Goal: Task Accomplishment & Management: Manage account settings

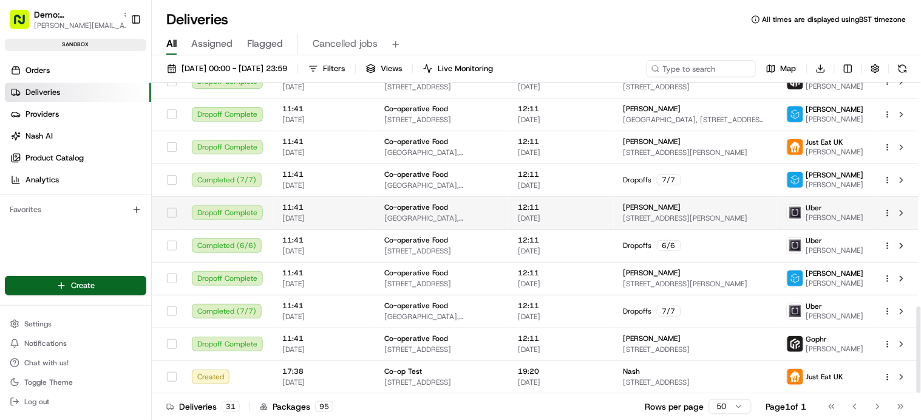
scroll to position [804, 0]
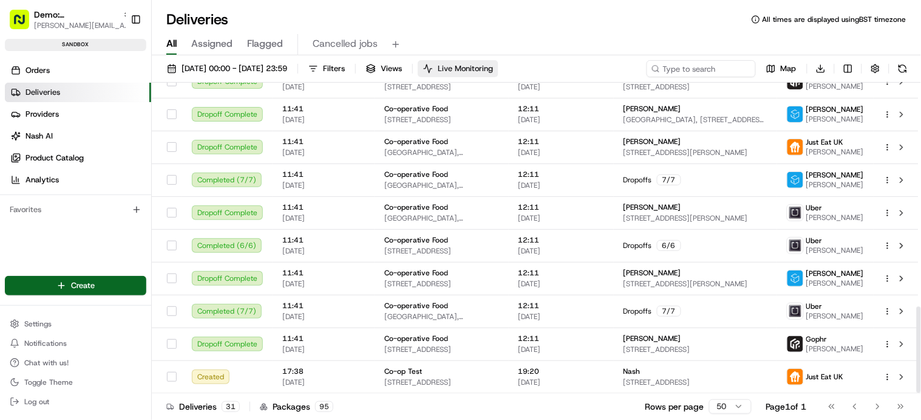
click at [493, 71] on span "Live Monitoring" at bounding box center [465, 68] width 55 height 11
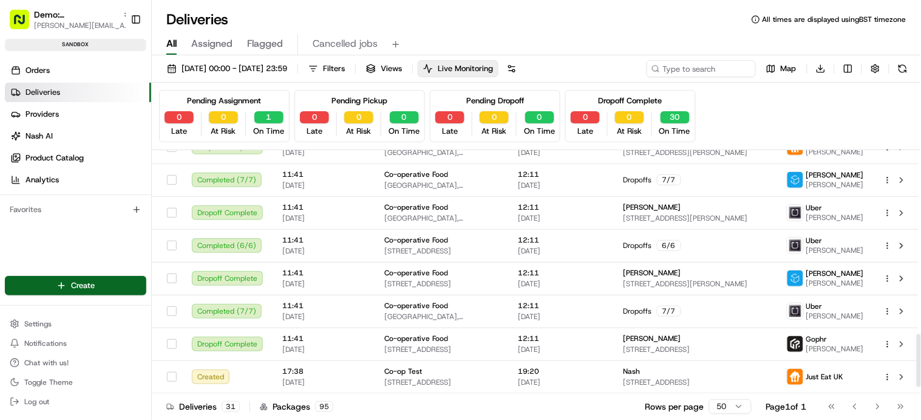
scroll to position [844, 0]
click at [253, 62] on button "20/08/2025 00:00 - 21/08/2025 23:59" at bounding box center [227, 68] width 131 height 17
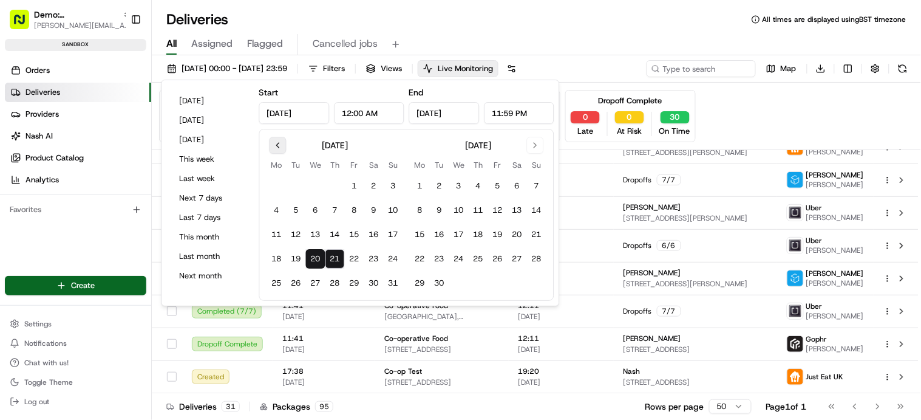
click at [280, 145] on button "Go to previous month" at bounding box center [278, 145] width 17 height 17
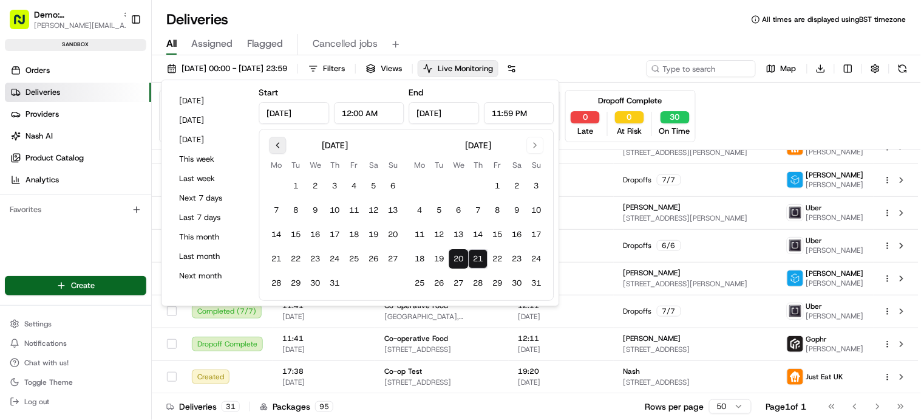
click at [280, 145] on button "Go to previous month" at bounding box center [278, 145] width 17 height 17
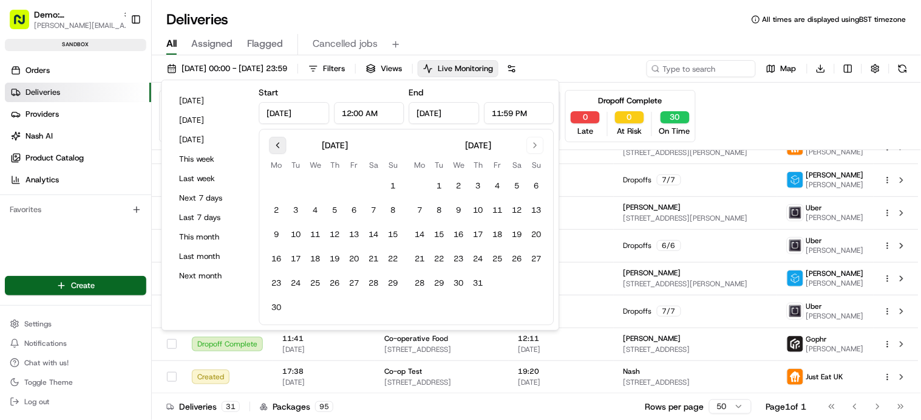
click at [280, 145] on button "Go to previous month" at bounding box center [278, 145] width 17 height 17
click at [534, 186] on button "1" at bounding box center [536, 185] width 19 height 19
type input "Jun 1, 2025"
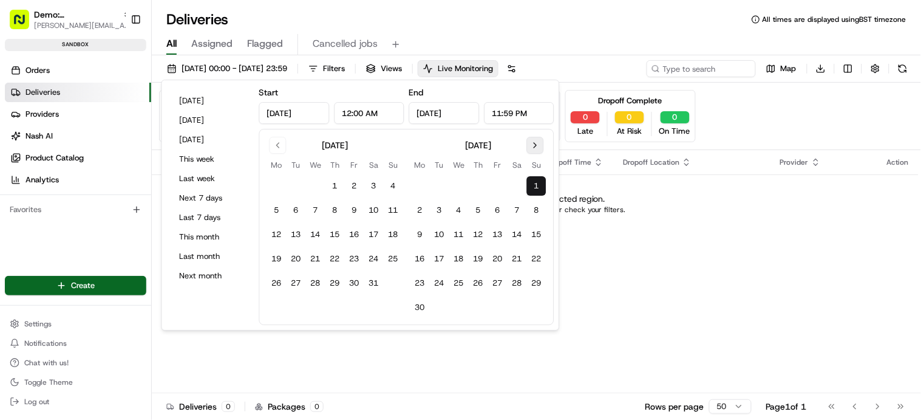
click at [531, 146] on button "Go to next month" at bounding box center [535, 145] width 17 height 17
click at [476, 278] on button "31" at bounding box center [478, 282] width 19 height 19
type input "Jul 31, 2025"
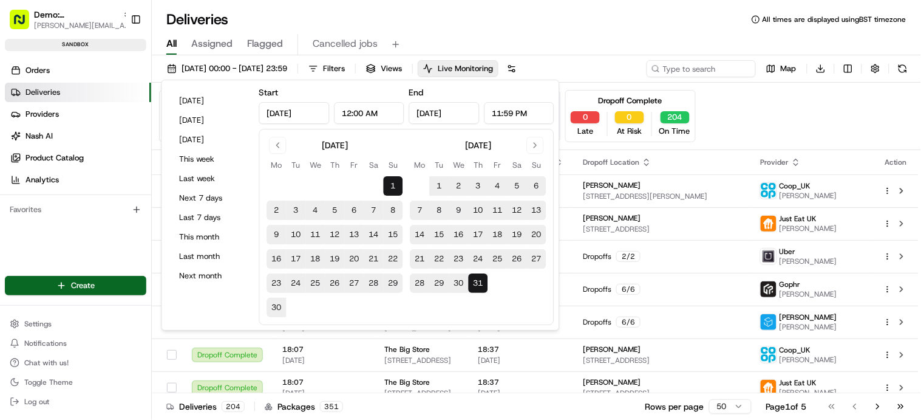
click at [658, 31] on div "All Assigned Flagged Cancelled jobs" at bounding box center [537, 42] width 770 height 26
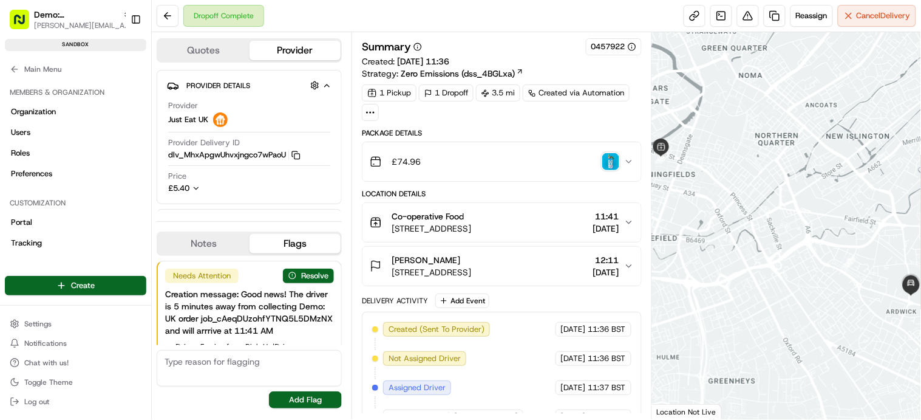
scroll to position [43, 0]
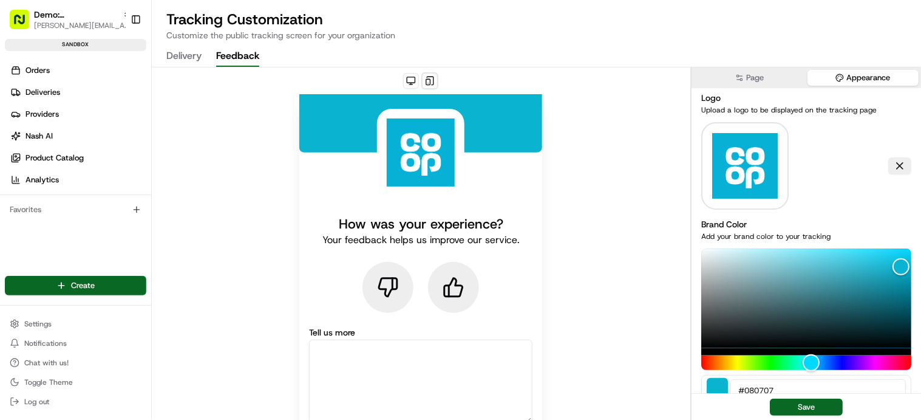
click at [183, 58] on button "Delivery" at bounding box center [183, 56] width 35 height 21
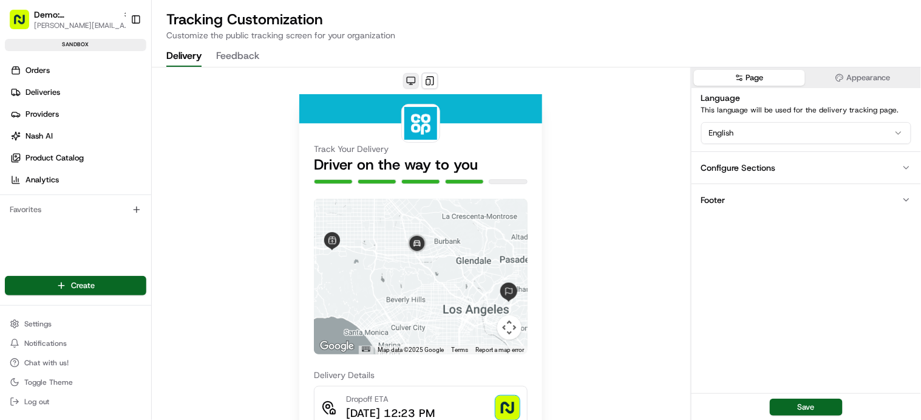
click at [412, 78] on button at bounding box center [411, 81] width 16 height 16
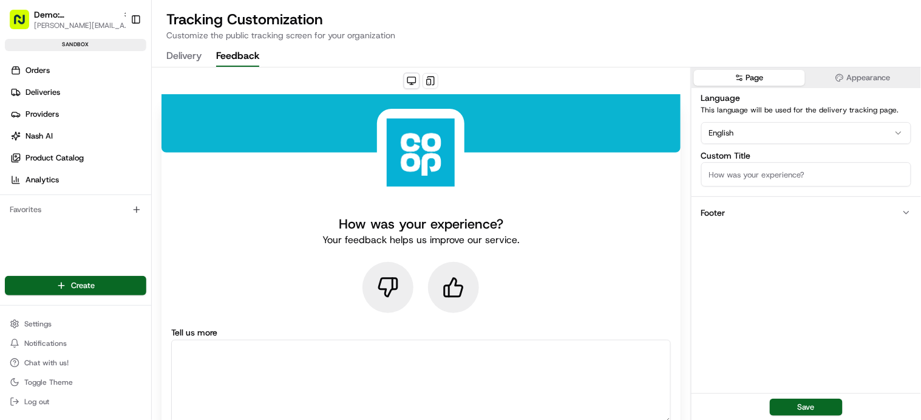
click at [245, 57] on button "Feedback" at bounding box center [237, 56] width 43 height 21
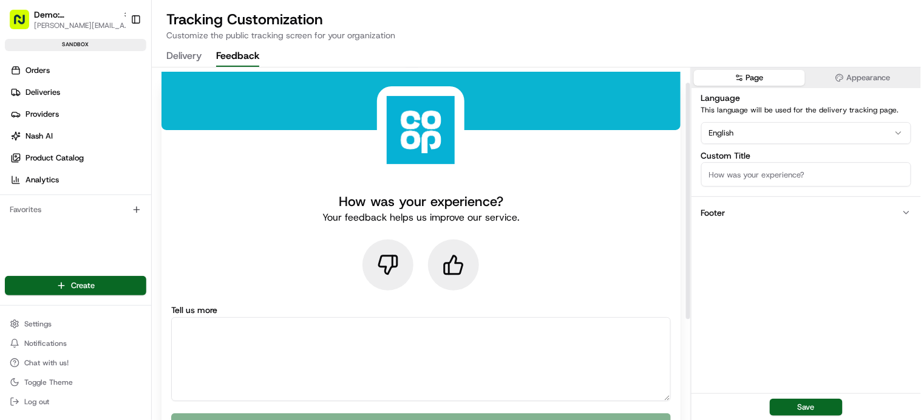
scroll to position [26, 0]
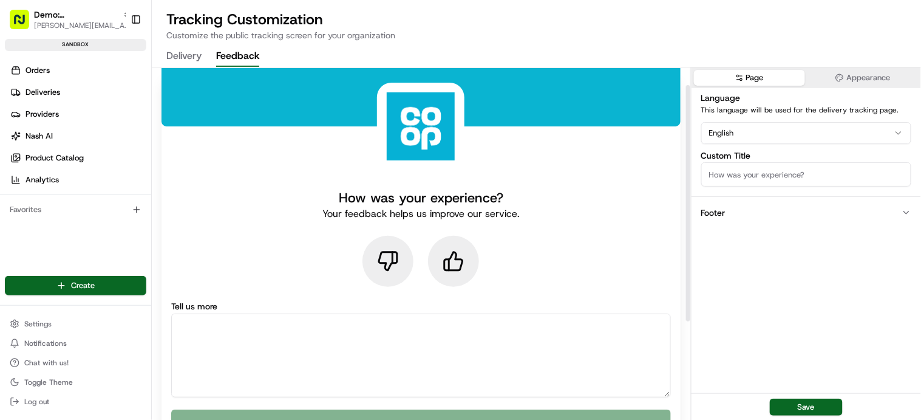
click at [374, 332] on textarea at bounding box center [421, 355] width 500 height 84
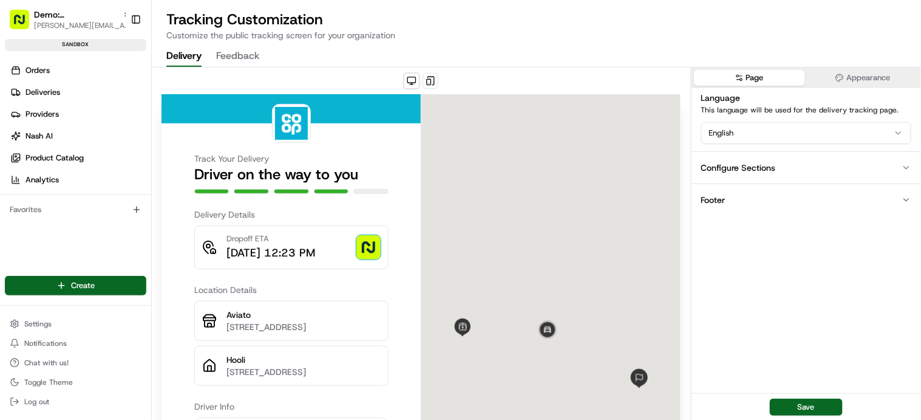
click at [190, 53] on button "Delivery" at bounding box center [183, 56] width 35 height 21
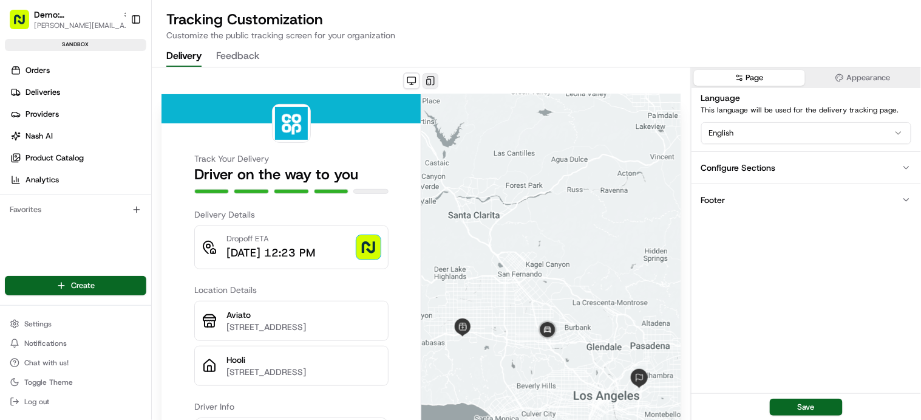
click at [431, 78] on button at bounding box center [431, 81] width 16 height 16
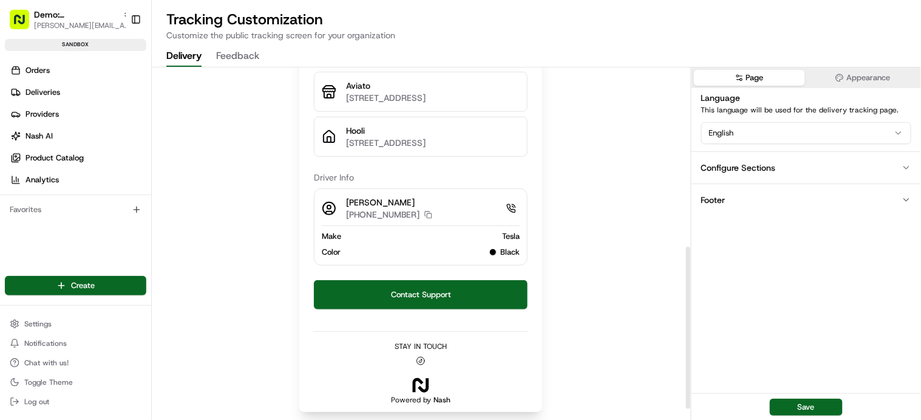
scroll to position [414, 0]
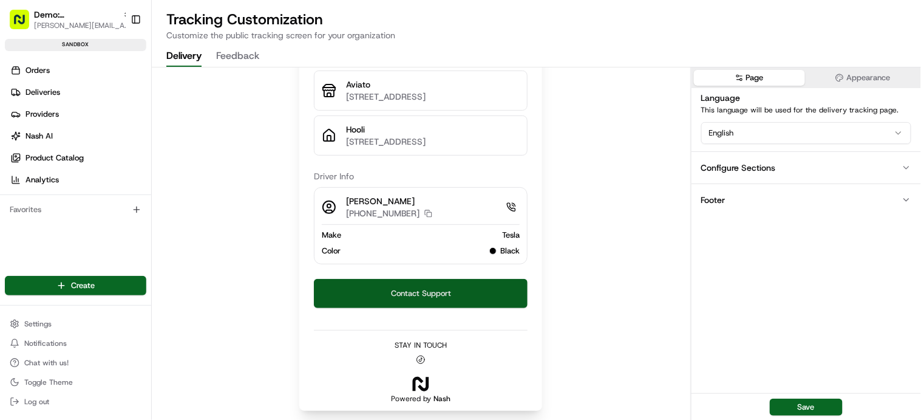
click at [434, 293] on button "Contact Support" at bounding box center [421, 293] width 214 height 29
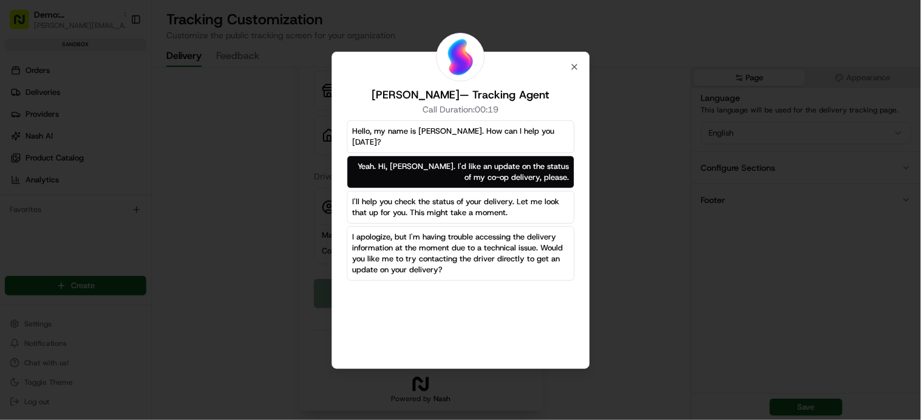
click at [446, 270] on div "Hello, my name is Charlie. How can I help you today? Yeah. Hi, Charlie. I'd lik…" at bounding box center [461, 236] width 228 height 233
click at [576, 65] on icon "button" at bounding box center [574, 66] width 5 height 5
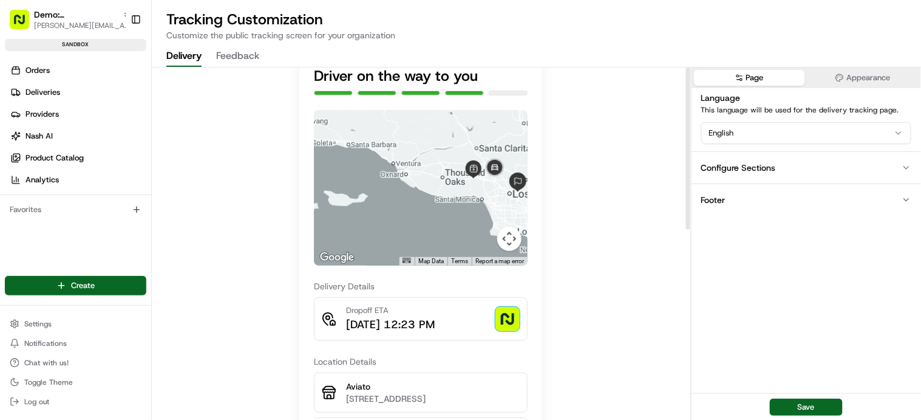
scroll to position [0, 0]
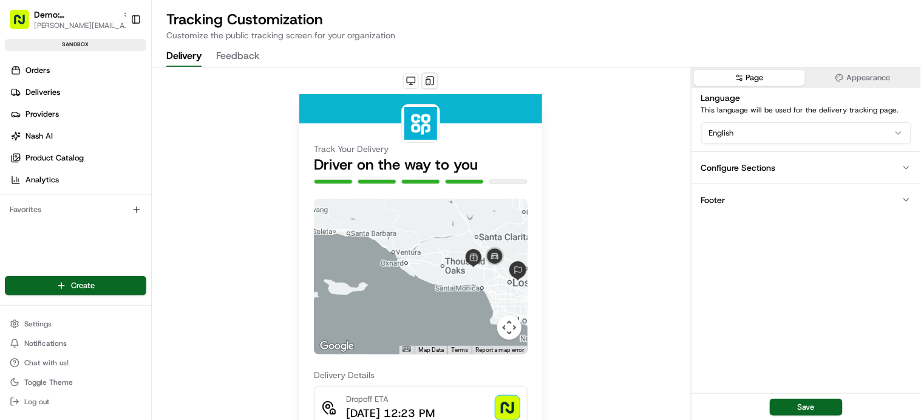
click at [239, 54] on button "Feedback" at bounding box center [237, 56] width 43 height 21
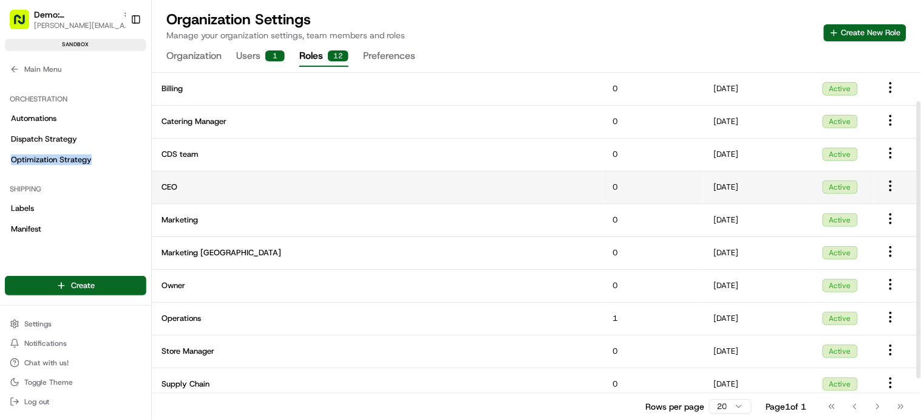
scroll to position [97, 0]
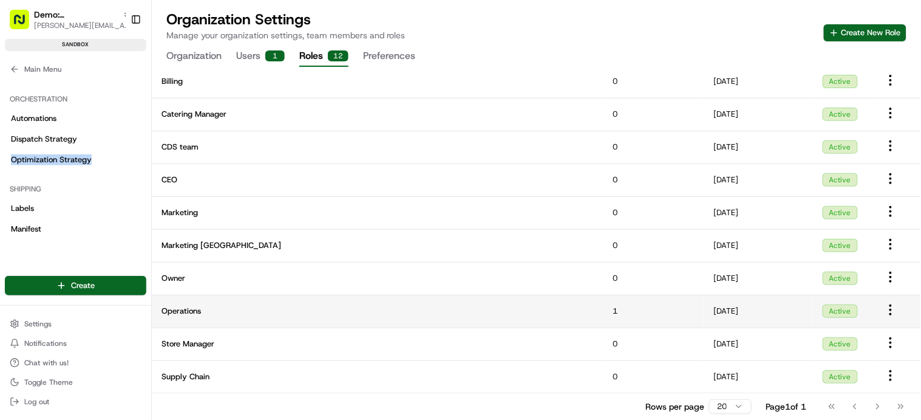
click at [892, 309] on html "Demo: UK patrick.eve@usenash.com Toggle Sidebar sandbox Orders Deliveries Provi…" at bounding box center [460, 210] width 921 height 420
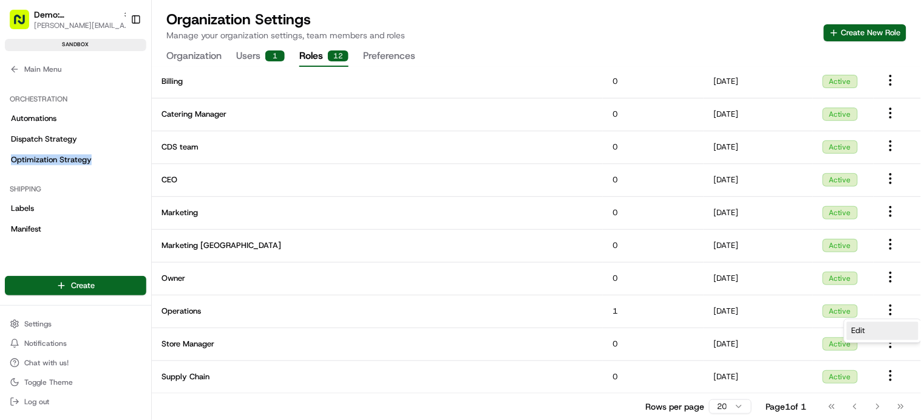
click at [877, 331] on div "Edit" at bounding box center [883, 330] width 72 height 18
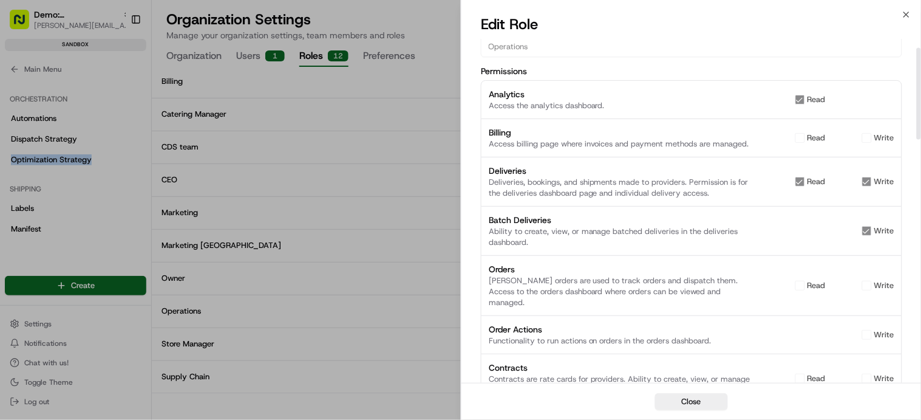
scroll to position [38, 0]
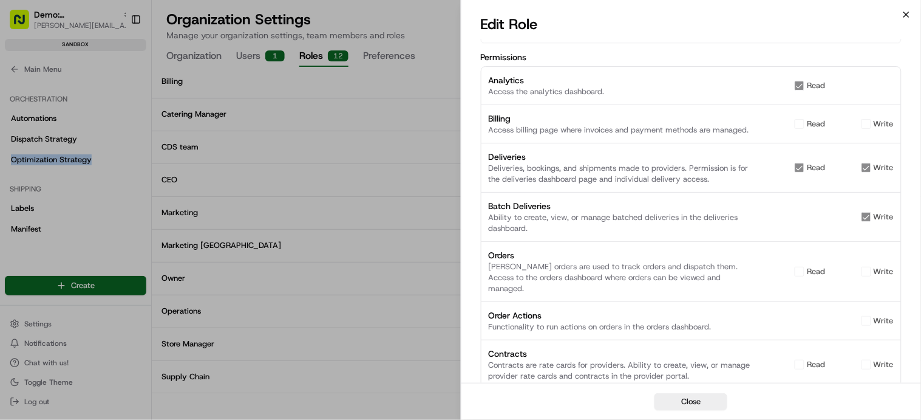
click at [909, 16] on icon "button" at bounding box center [906, 14] width 5 height 5
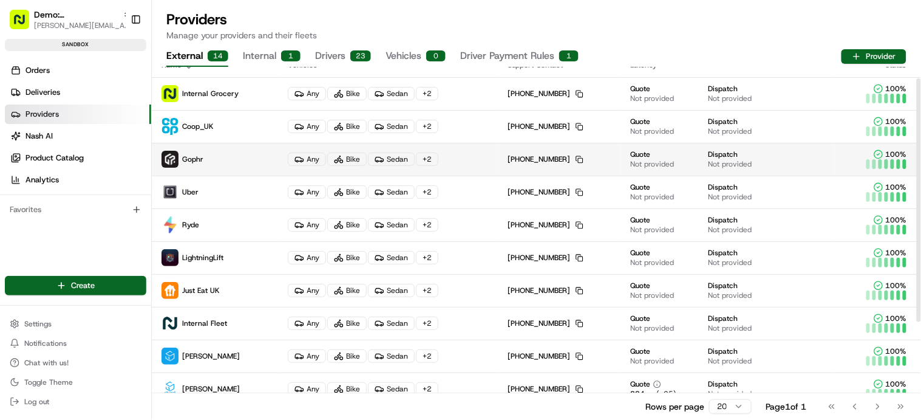
scroll to position [14, 0]
click at [231, 159] on p "Gophr" at bounding box center [215, 159] width 107 height 17
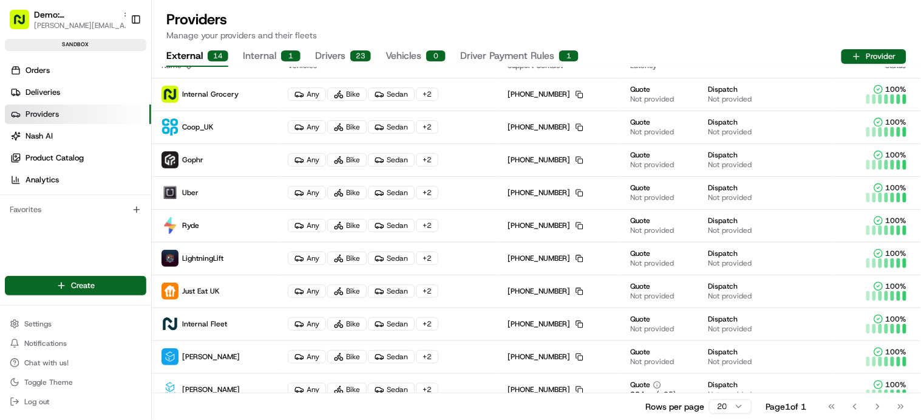
scroll to position [0, 0]
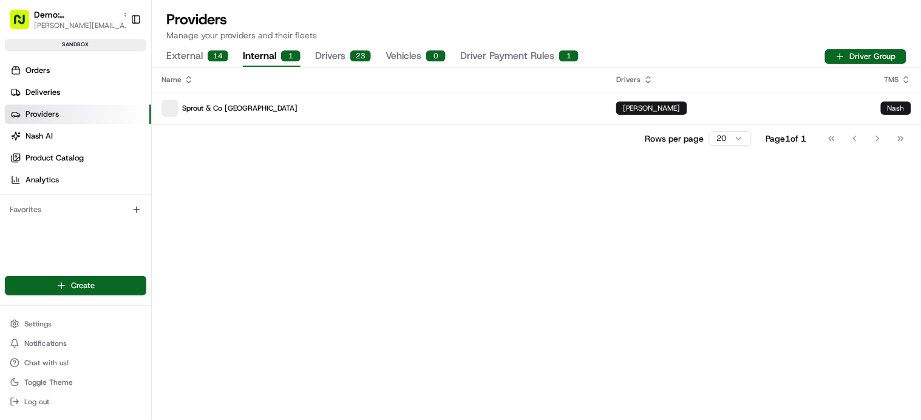
click at [261, 56] on button "Internal 1" at bounding box center [272, 56] width 58 height 21
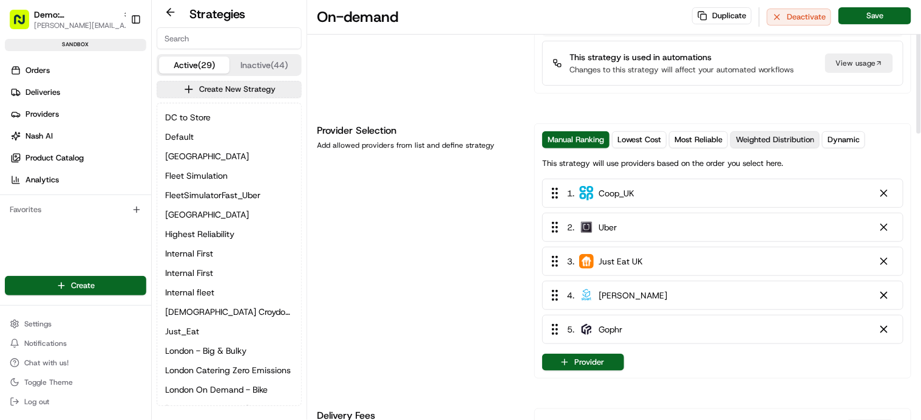
scroll to position [73, 0]
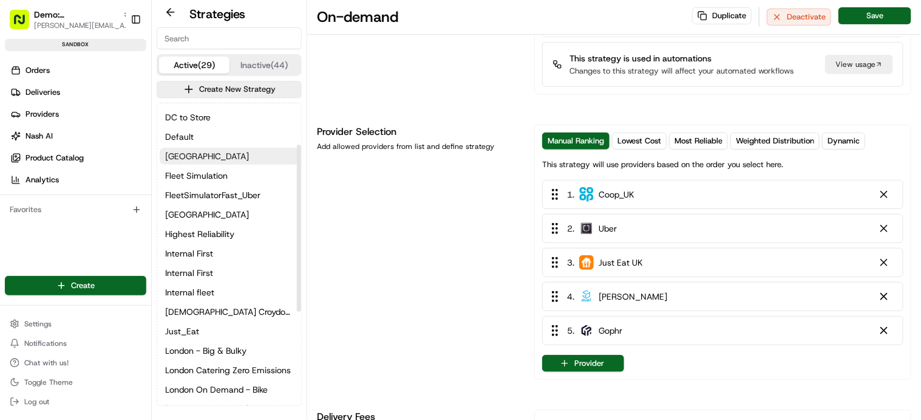
click at [183, 152] on span "[GEOGRAPHIC_DATA]" at bounding box center [207, 156] width 84 height 12
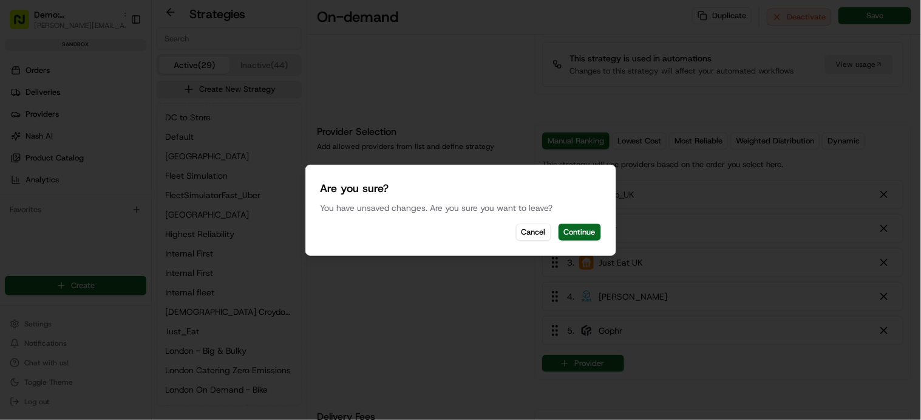
drag, startPoint x: 542, startPoint y: 234, endPoint x: 554, endPoint y: 232, distance: 12.3
click at [542, 234] on button "Cancel" at bounding box center [533, 232] width 35 height 17
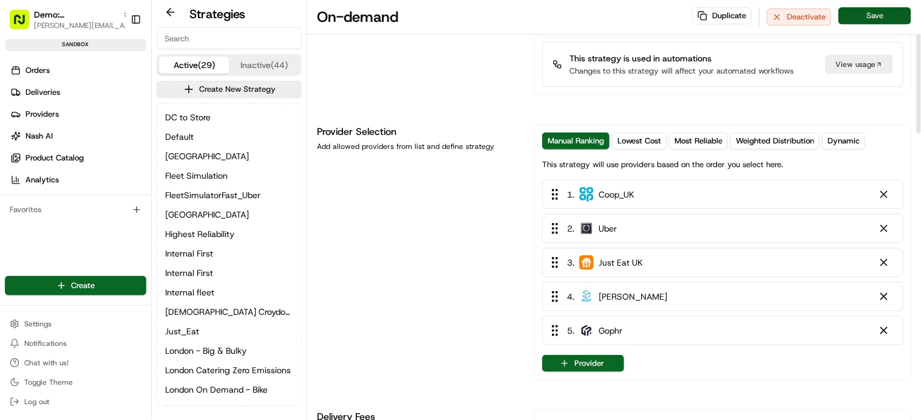
click at [879, 18] on button "Save" at bounding box center [875, 15] width 73 height 17
click at [191, 157] on span "[GEOGRAPHIC_DATA]" at bounding box center [207, 156] width 84 height 12
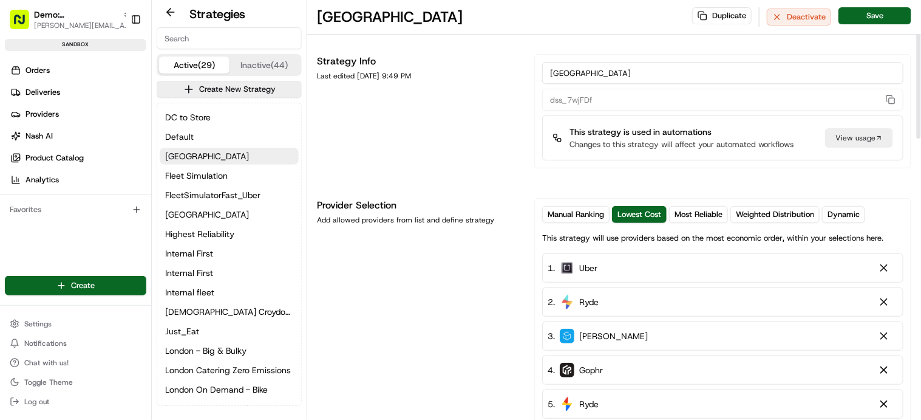
click at [390, 22] on div "Edinburgh Duplicate Deactivate Save" at bounding box center [614, 17] width 614 height 35
drag, startPoint x: 602, startPoint y: 72, endPoint x: 505, endPoint y: 66, distance: 96.8
click at [505, 66] on div "Strategy Info Last edited Apr 10, 2025 9:49 PM Edinburgh dss_7wjFDf This strate…" at bounding box center [614, 111] width 595 height 114
type input "[GEOGRAPHIC_DATA]"
click at [451, 162] on div "Strategy Info Last edited Apr 10, 2025 9:49 PM" at bounding box center [418, 111] width 203 height 114
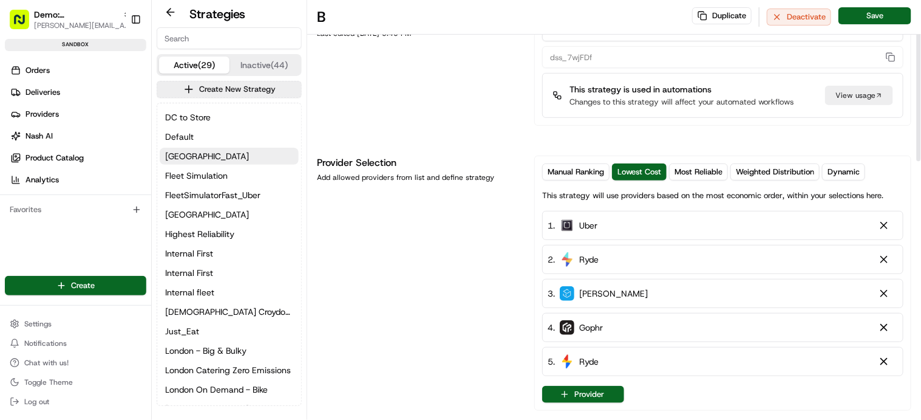
scroll to position [100, 0]
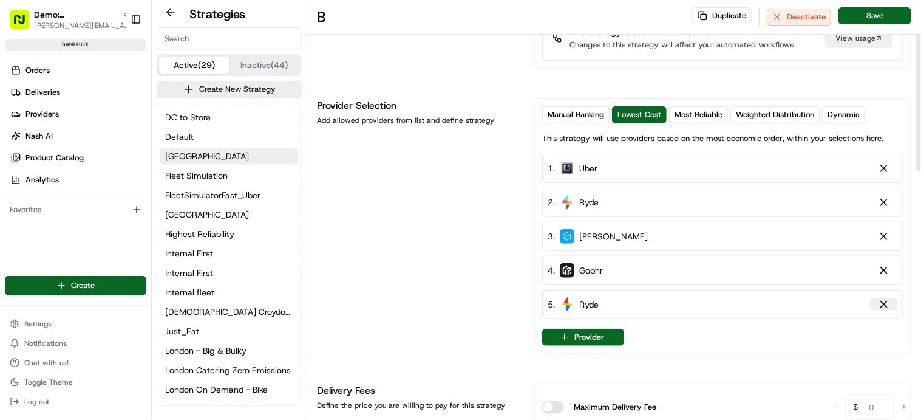
click at [886, 306] on div at bounding box center [884, 304] width 12 height 12
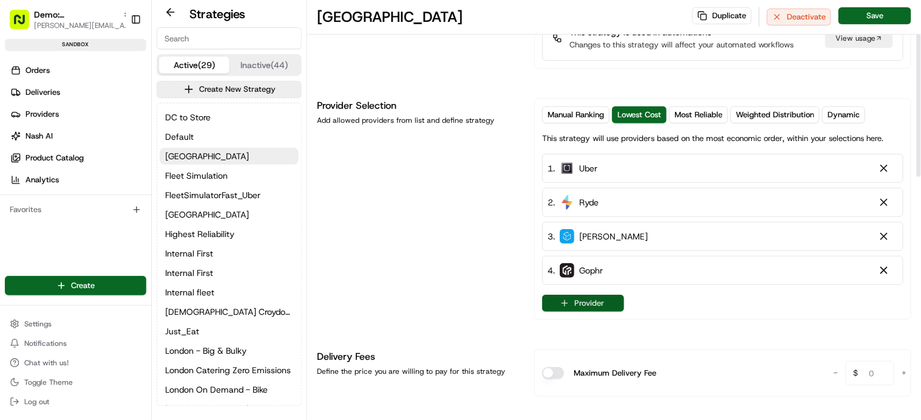
click at [609, 302] on button "Provider" at bounding box center [583, 303] width 82 height 17
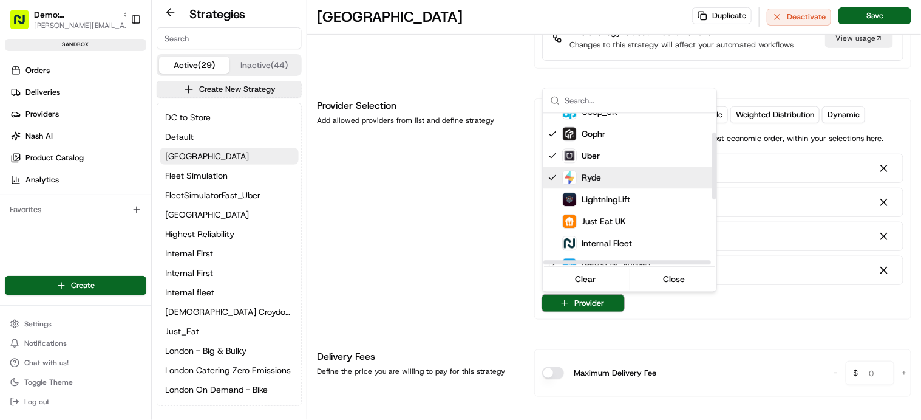
scroll to position [55, 0]
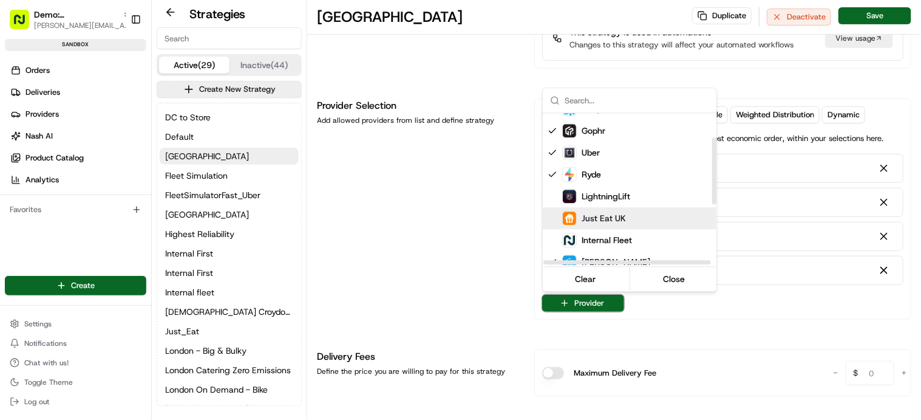
click at [623, 216] on span "Just Eat UK" at bounding box center [604, 218] width 44 height 12
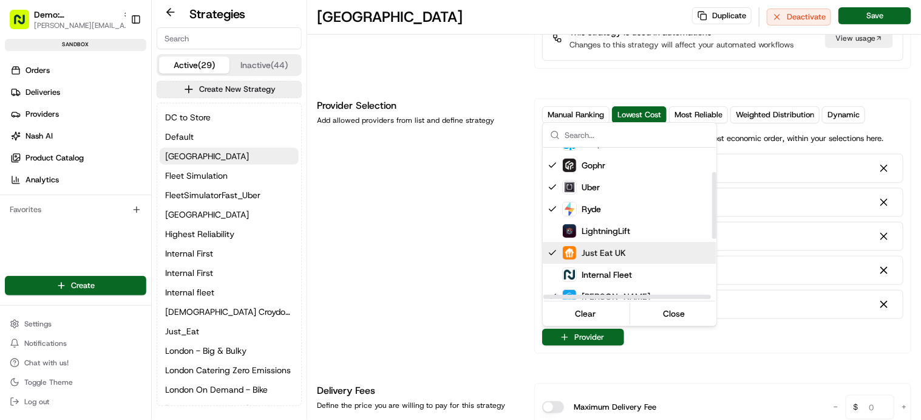
drag, startPoint x: 759, startPoint y: 342, endPoint x: 737, endPoint y: 306, distance: 42.0
click at [756, 340] on html "Demo: UK patrick.eve@usenash.com Toggle Sidebar sandbox Orders Deliveries Provi…" at bounding box center [460, 210] width 921 height 420
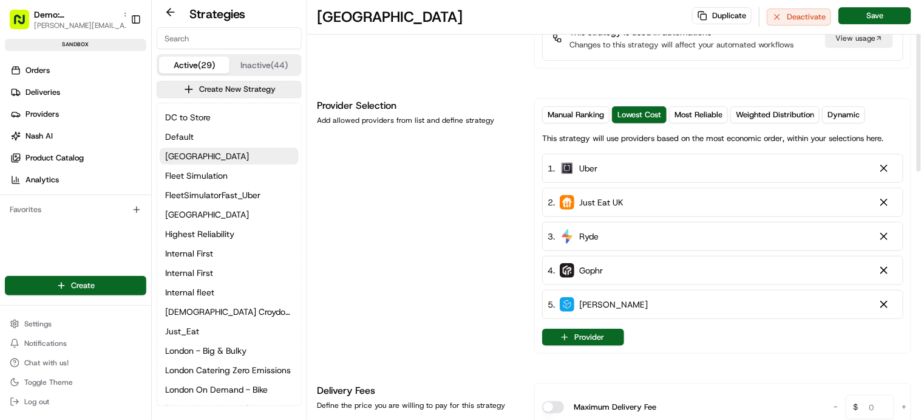
click at [597, 198] on span "Just Eat UK" at bounding box center [601, 202] width 44 height 12
drag, startPoint x: 580, startPoint y: 115, endPoint x: 585, endPoint y: 119, distance: 6.5
click at [580, 115] on span "Manual Ranking" at bounding box center [576, 114] width 56 height 11
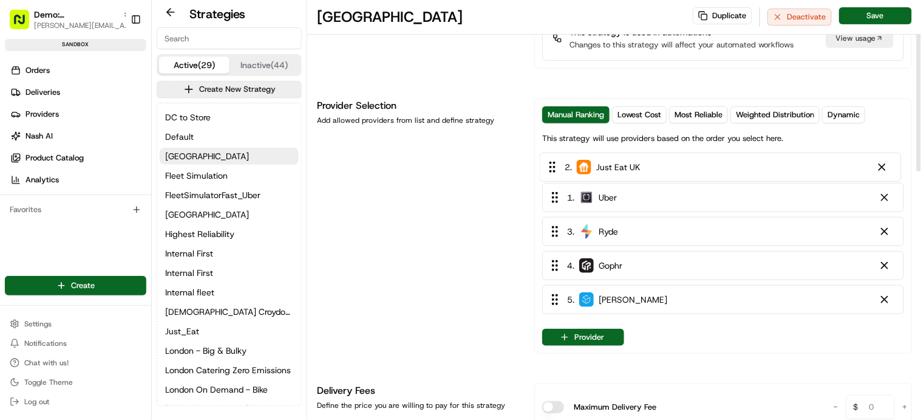
drag, startPoint x: 640, startPoint y: 203, endPoint x: 637, endPoint y: 165, distance: 39.0
click at [637, 165] on div "1 . Uber 2 . Just Eat UK 3 . Ryde 4 . Gophr 5 . Stuart" at bounding box center [723, 236] width 362 height 165
drag, startPoint x: 657, startPoint y: 273, endPoint x: 658, endPoint y: 258, distance: 15.2
click at [658, 257] on div "1 . Just Eat UK 2 . Uber 3 . Ryde 4 . Gophr 5 . Stuart" at bounding box center [723, 236] width 362 height 165
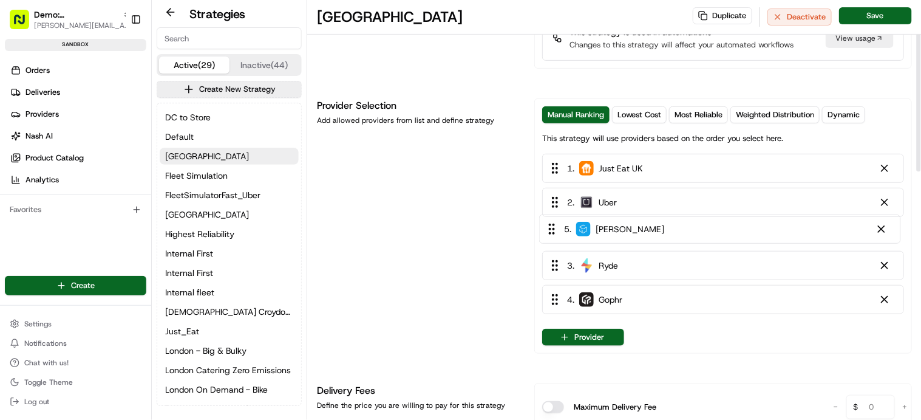
drag, startPoint x: 657, startPoint y: 301, endPoint x: 655, endPoint y: 219, distance: 82.6
click at [655, 218] on div "1 . Just Eat UK 2 . Uber 3 . Ryde 4 . Gophr 5 . Stuart" at bounding box center [723, 236] width 362 height 165
drag, startPoint x: 673, startPoint y: 300, endPoint x: 680, endPoint y: 256, distance: 44.3
click at [680, 256] on div "1 . Just Eat UK 2 . Uber 3 . Stuart 4 . Ryde 5 . Gophr" at bounding box center [723, 236] width 362 height 165
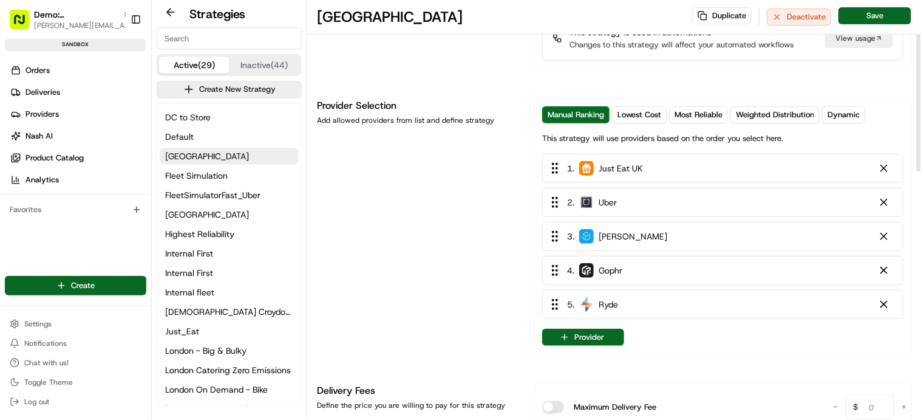
click at [884, 302] on div at bounding box center [884, 304] width 12 height 12
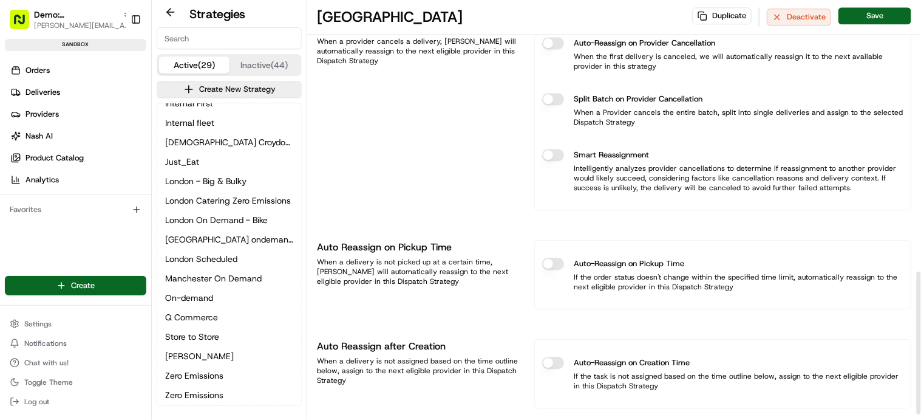
scroll to position [816, 0]
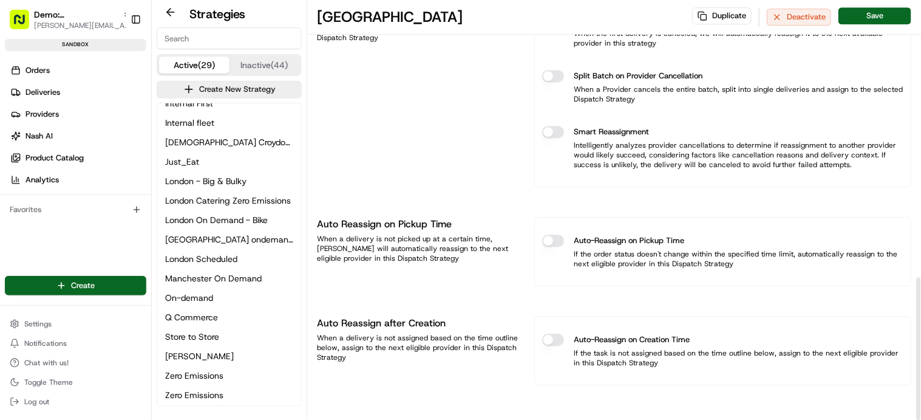
click at [556, 241] on button "Auto-Reassign on Pickup Time" at bounding box center [553, 240] width 22 height 12
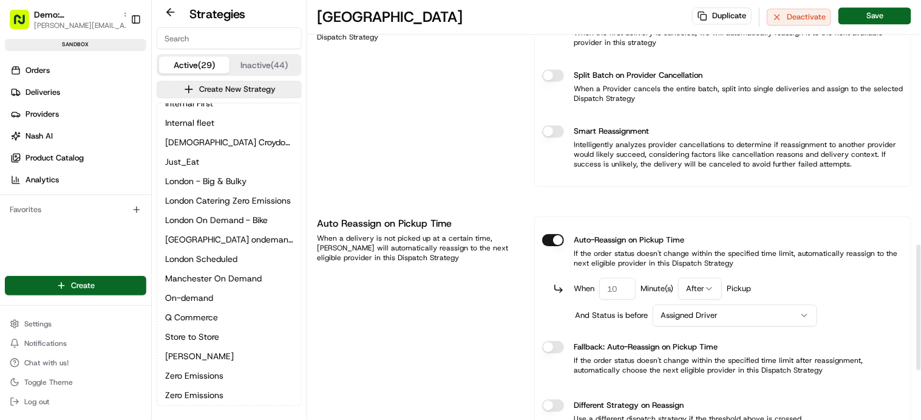
click at [617, 287] on input "number" at bounding box center [617, 289] width 36 height 22
type input "1"
click at [697, 285] on html "Demo: UK patrick.eve@usenash.com Toggle Sidebar sandbox Orders Deliveries Provi…" at bounding box center [460, 210] width 921 height 420
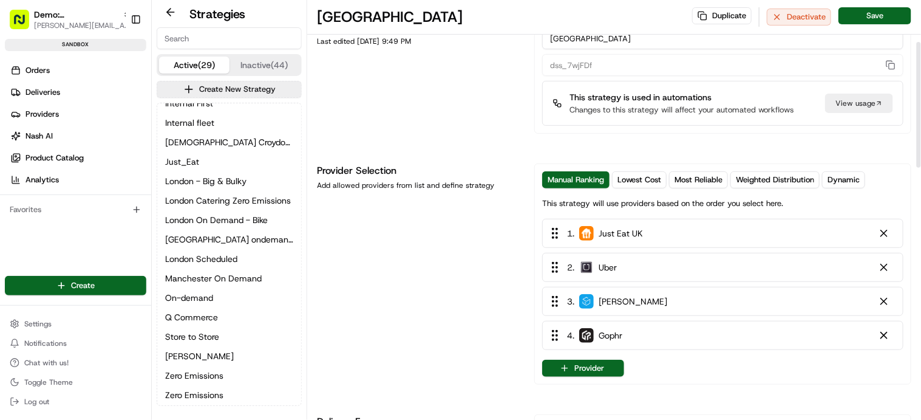
scroll to position [0, 0]
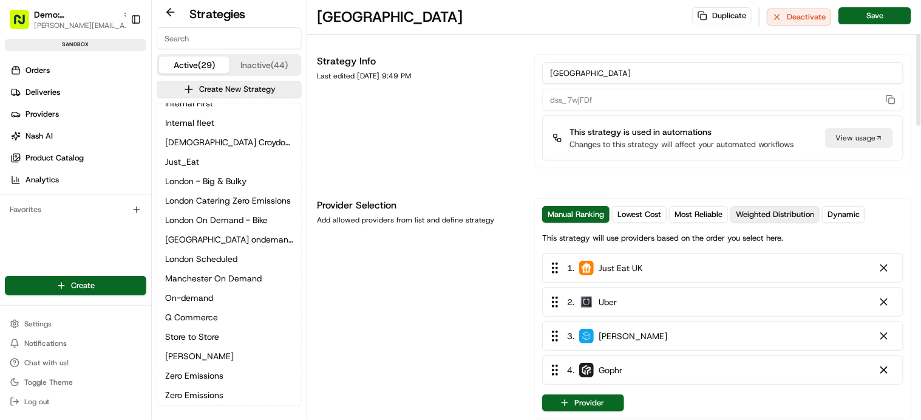
click at [787, 213] on span "Weighted Distribution" at bounding box center [775, 214] width 78 height 11
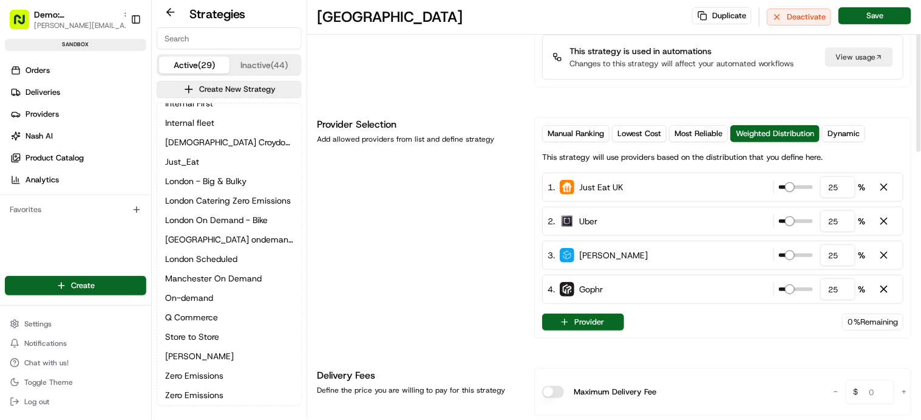
scroll to position [70, 0]
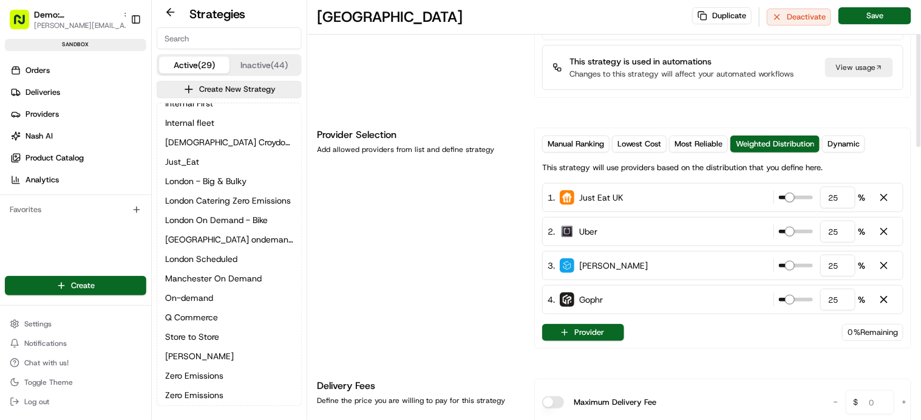
drag, startPoint x: 844, startPoint y: 196, endPoint x: 829, endPoint y: 196, distance: 14.6
click at [829, 196] on input "25" at bounding box center [838, 197] width 35 height 22
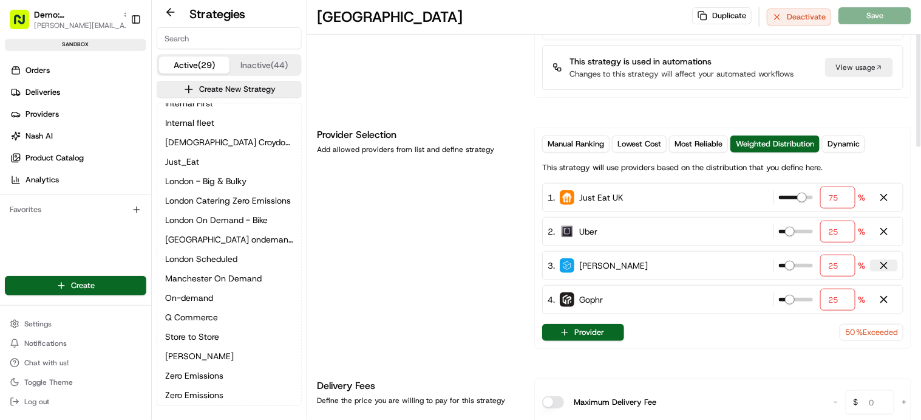
type input "75"
click at [882, 263] on div at bounding box center [884, 265] width 12 height 12
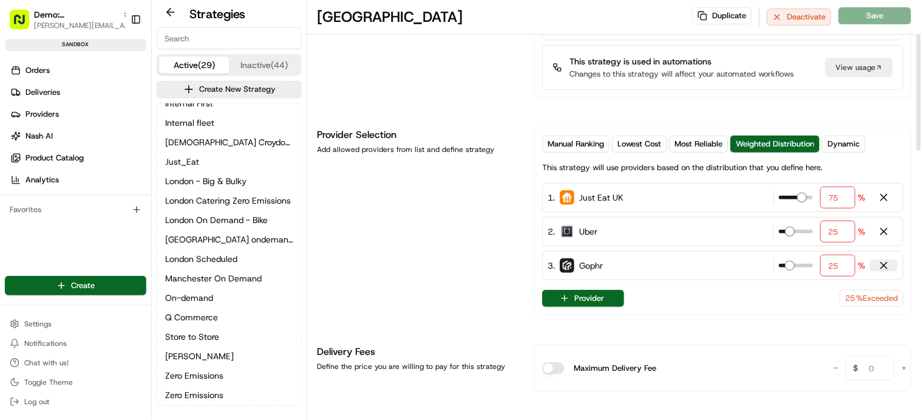
click at [883, 264] on div at bounding box center [884, 265] width 12 height 12
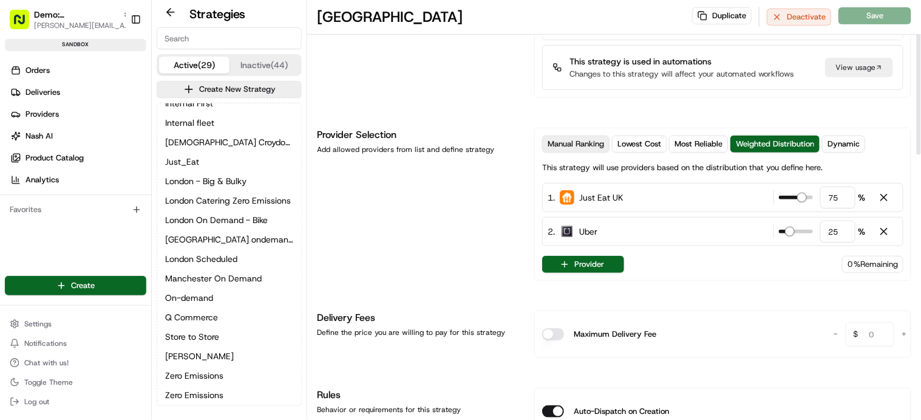
click at [604, 145] on span "Manual Ranking" at bounding box center [576, 143] width 56 height 11
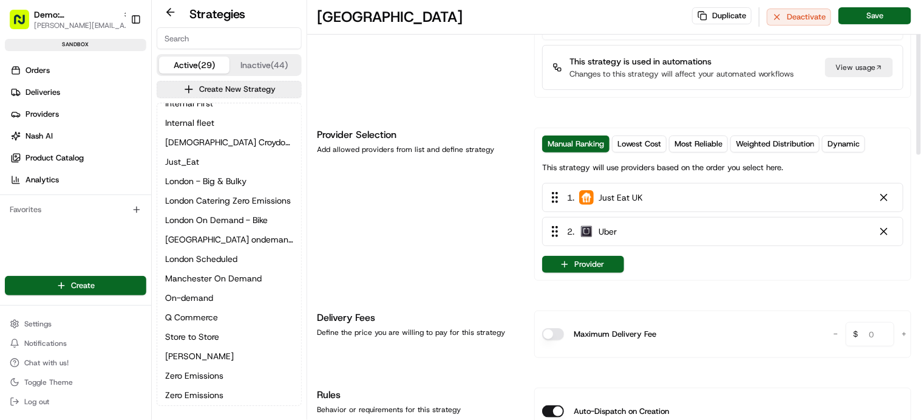
scroll to position [0, 0]
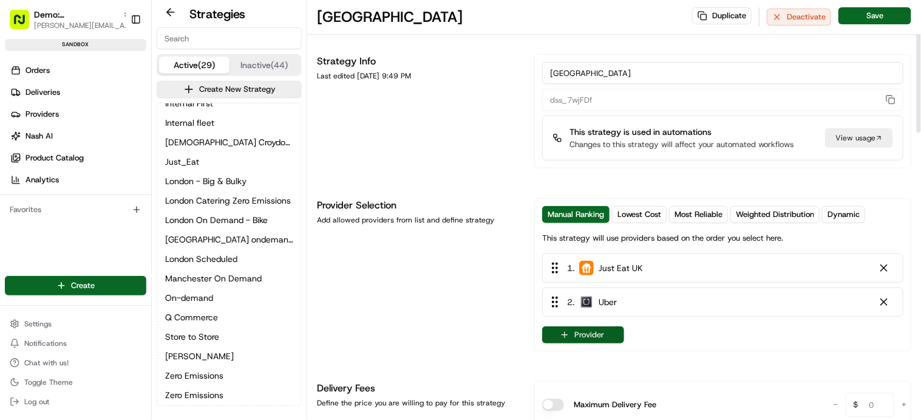
click at [599, 336] on button "Provider" at bounding box center [583, 334] width 82 height 17
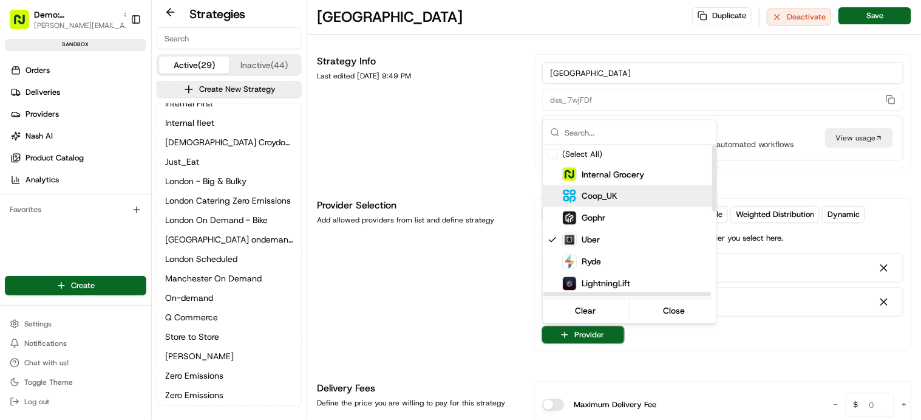
click at [619, 196] on div "Coop_UK" at bounding box center [659, 196] width 194 height 15
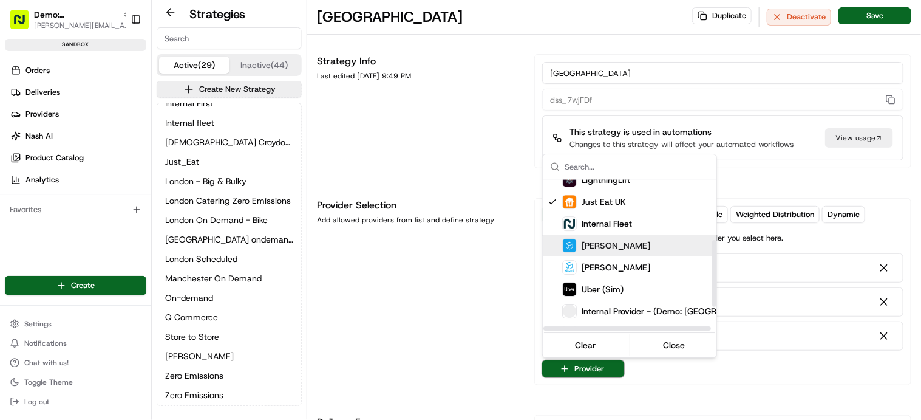
click at [626, 239] on div "Stuart" at bounding box center [659, 245] width 194 height 15
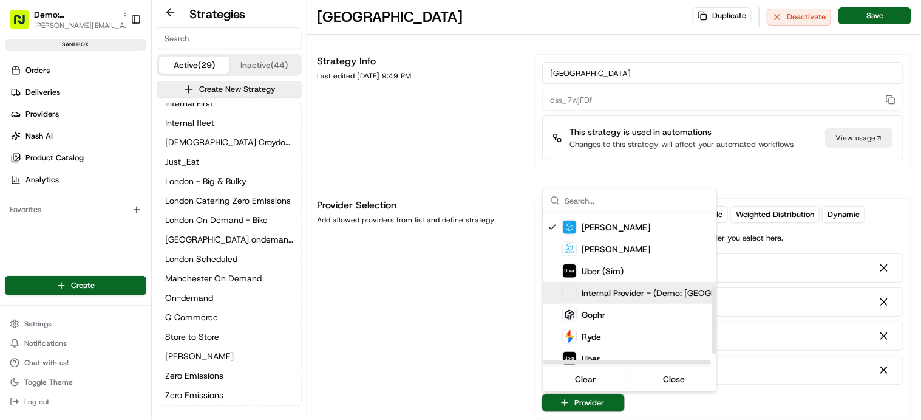
scroll to position [194, 0]
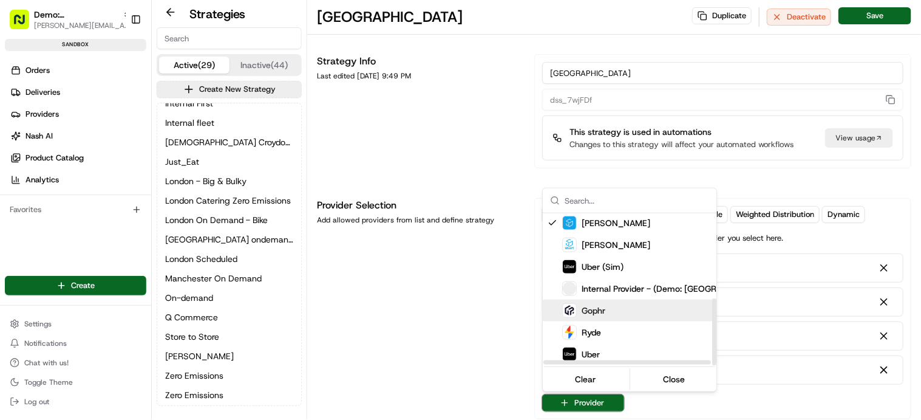
click at [626, 306] on div "Gophr" at bounding box center [659, 310] width 194 height 15
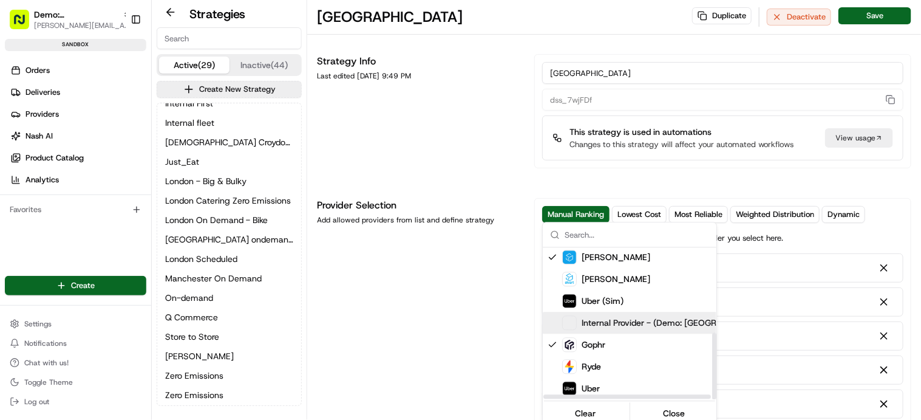
click at [460, 317] on html "Demo: UK patrick.eve@usenash.com Toggle Sidebar sandbox Orders Deliveries Provi…" at bounding box center [460, 210] width 921 height 420
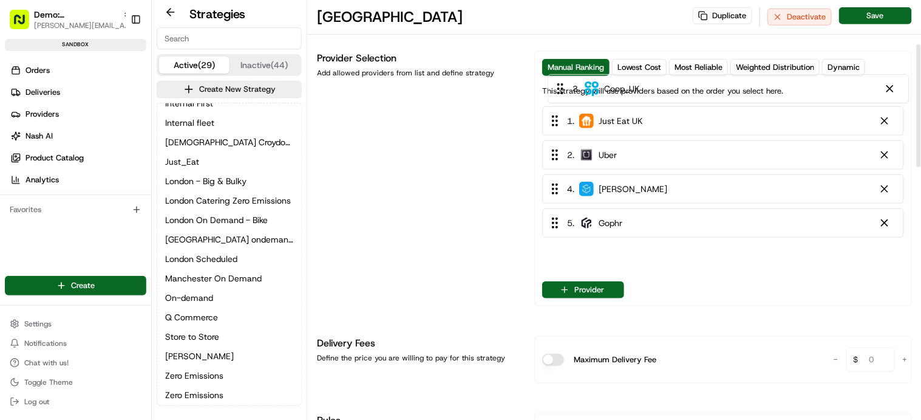
scroll to position [143, 0]
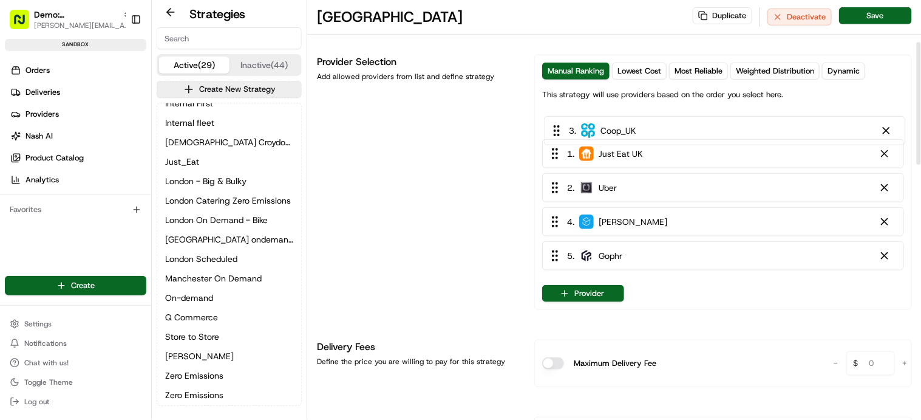
drag, startPoint x: 612, startPoint y: 169, endPoint x: 614, endPoint y: 131, distance: 38.9
click at [614, 131] on div "1 . Just Eat UK 2 . Uber 3 . Coop_UK 4 . Stuart 5 . Gophr" at bounding box center [723, 192] width 362 height 165
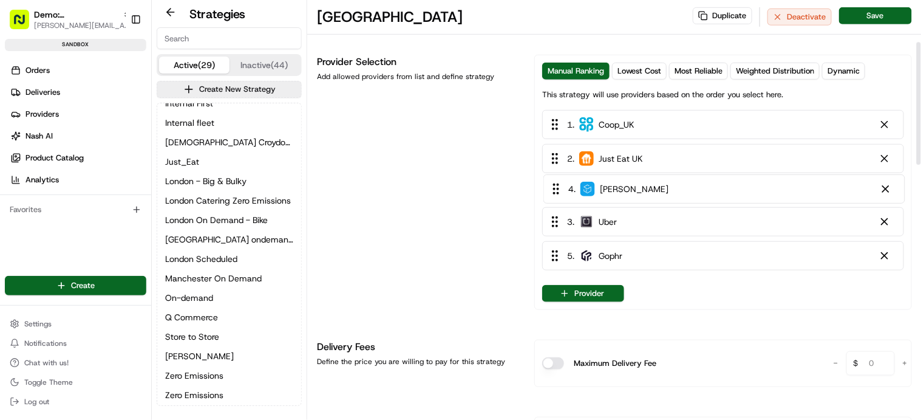
drag, startPoint x: 632, startPoint y: 229, endPoint x: 633, endPoint y: 189, distance: 40.1
click at [633, 189] on div "1 . Coop_UK 2 . Just Eat UK 3 . Uber 4 . Stuart 5 . Gophr" at bounding box center [723, 192] width 362 height 165
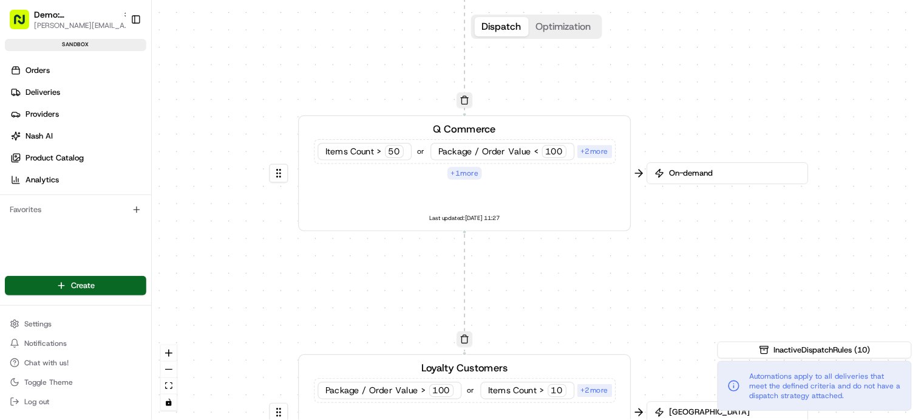
click at [564, 180] on div "Q Commerce Items Count > 50 or Package / Order Value < 100 + 2 more + 1 more La…" at bounding box center [465, 173] width 309 height 103
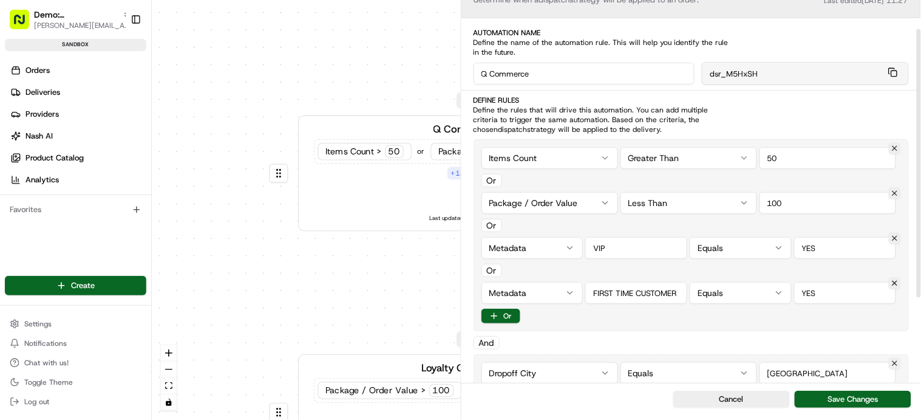
scroll to position [43, 0]
click at [541, 159] on div "0 0 0 0 0 Order / Delivery Received Q Commerce Items Count > 50 or Package / Or…" at bounding box center [537, 210] width 770 height 420
click at [788, 159] on input "number" at bounding box center [828, 157] width 137 height 22
type input "25"
click at [544, 197] on div "0 0 0 0 0 Order / Delivery Received Q Commerce Items Count > 50 or Package / Or…" at bounding box center [537, 210] width 770 height 420
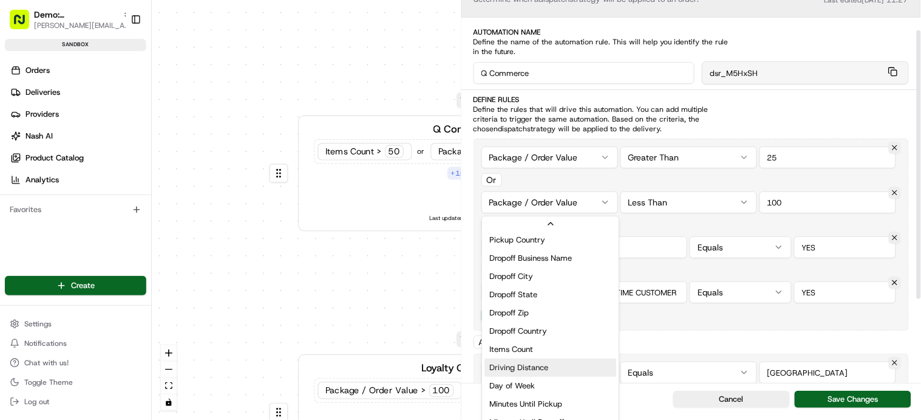
scroll to position [132, 0]
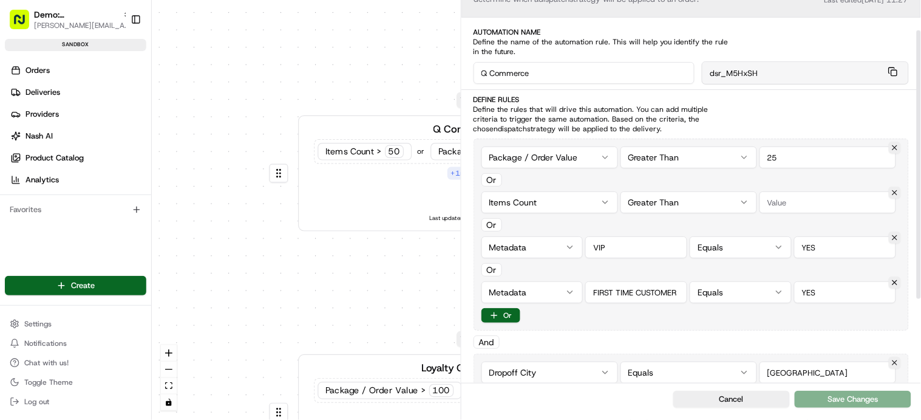
click at [784, 203] on input "number" at bounding box center [828, 202] width 137 height 22
type input "10"
click at [609, 232] on div "Package / Order Value Greater Than 25 Or Items Count Greater Than 10 Or Metadat…" at bounding box center [692, 234] width 436 height 192
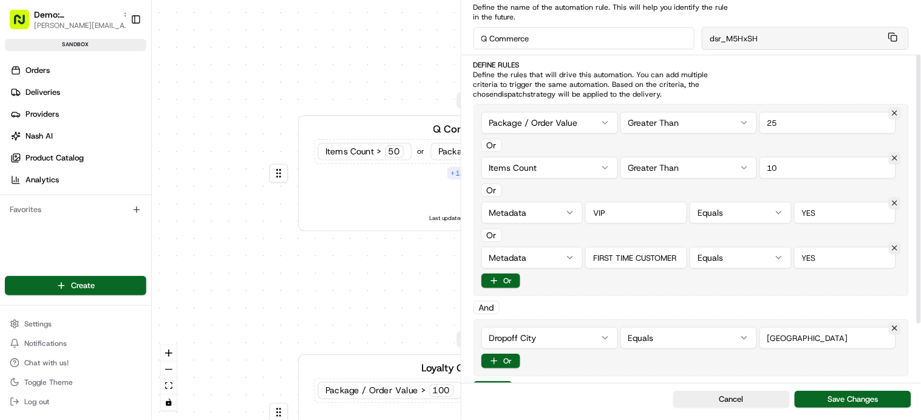
scroll to position [81, 0]
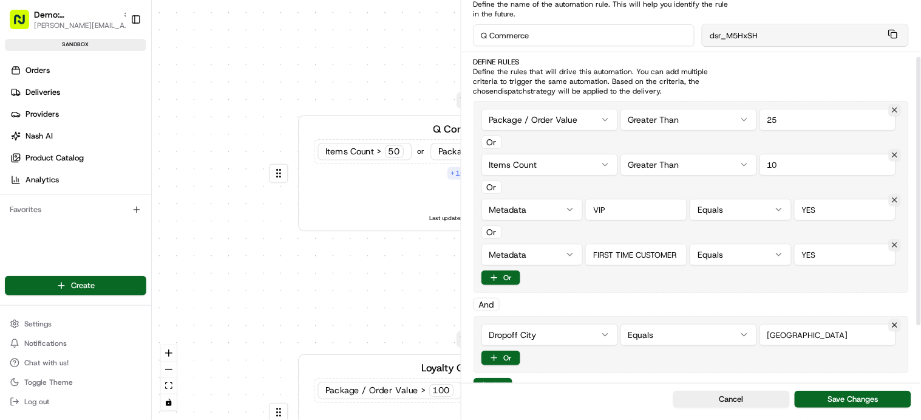
click at [539, 340] on html "Demo: UK [PERSON_NAME][EMAIL_ADDRESS][DOMAIN_NAME] Toggle Sidebar sandbox Order…" at bounding box center [460, 210] width 921 height 420
click at [801, 340] on input "string" at bounding box center [828, 335] width 137 height 22
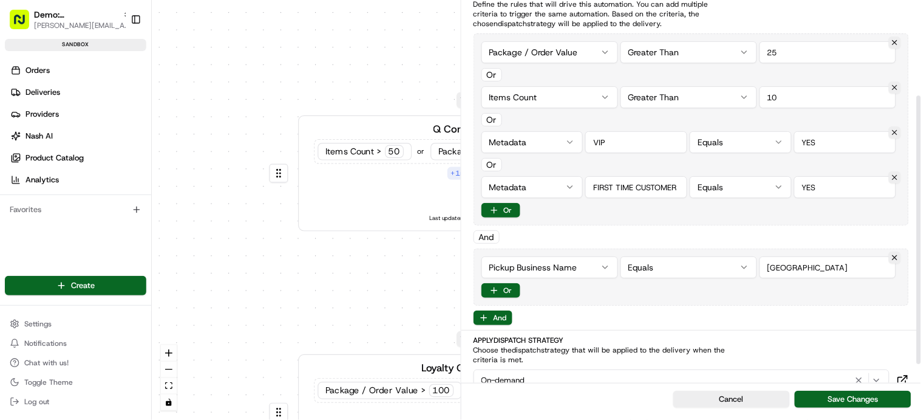
scroll to position [165, 0]
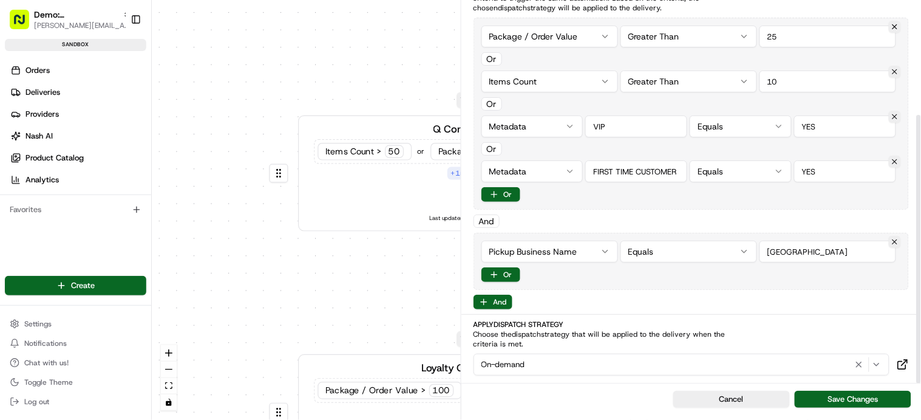
type input "[GEOGRAPHIC_DATA]"
click at [547, 363] on div "On-demand" at bounding box center [682, 364] width 411 height 15
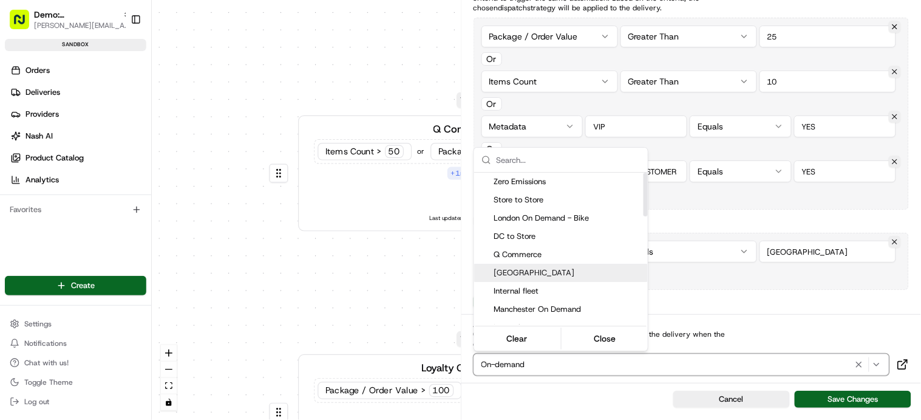
click at [411, 282] on html "Demo: UK [PERSON_NAME][EMAIL_ADDRESS][DOMAIN_NAME] Toggle Sidebar sandbox Order…" at bounding box center [460, 210] width 921 height 420
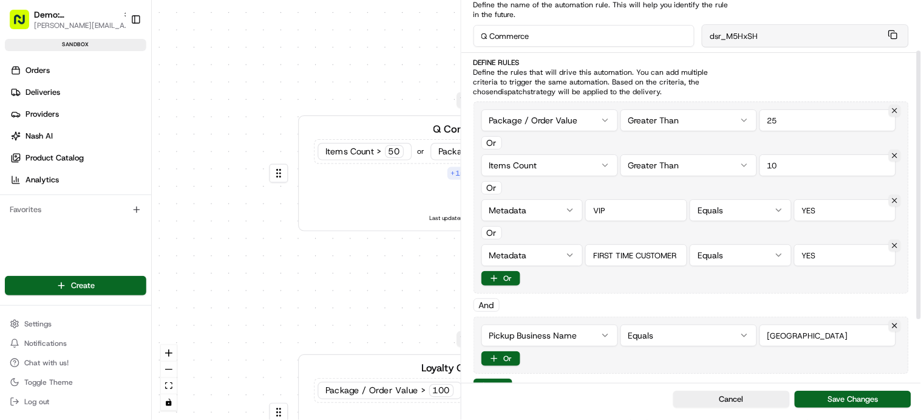
scroll to position [89, 0]
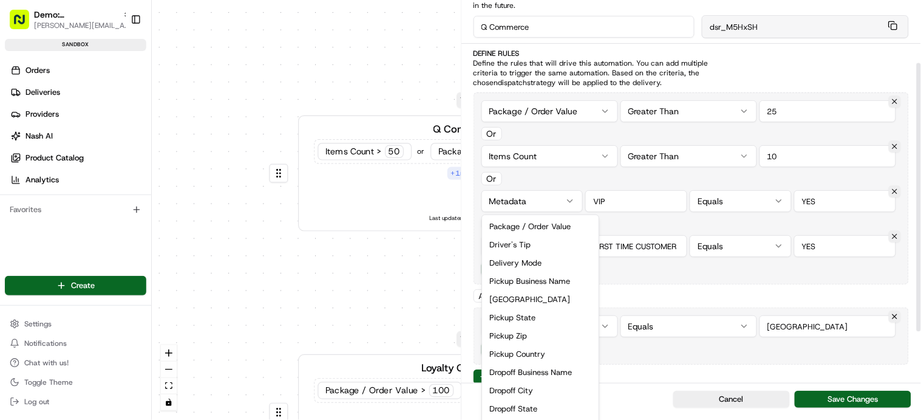
click at [542, 201] on div "0 0 0 0 0 Order / Delivery Received Q Commerce Items Count > 50 or Package / Or…" at bounding box center [537, 210] width 770 height 420
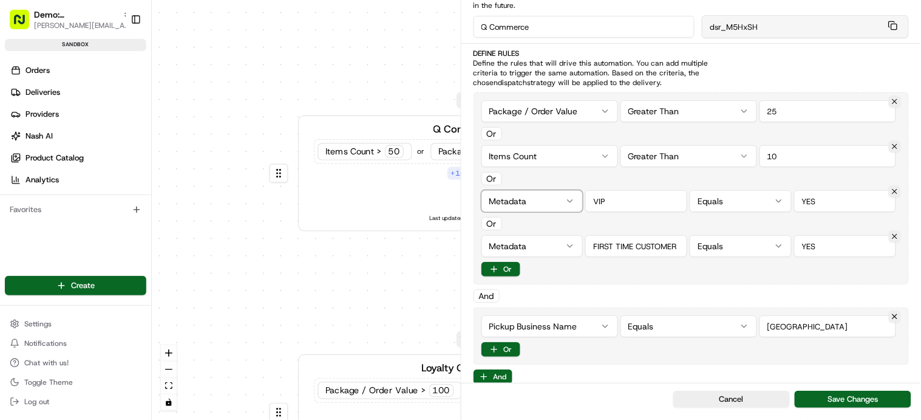
click at [642, 206] on html "Demo: UK [PERSON_NAME][EMAIL_ADDRESS][DOMAIN_NAME] Toggle Sidebar sandbox Order…" at bounding box center [460, 210] width 921 height 420
drag, startPoint x: 611, startPoint y: 247, endPoint x: 679, endPoint y: 247, distance: 68.0
click at [679, 247] on input "string" at bounding box center [637, 246] width 102 height 22
click at [633, 201] on input "string" at bounding box center [637, 201] width 102 height 22
click at [405, 58] on div "0 0 0 0 0 Order / Delivery Received Q Commerce Items Count > 50 or Package / Or…" at bounding box center [537, 210] width 770 height 420
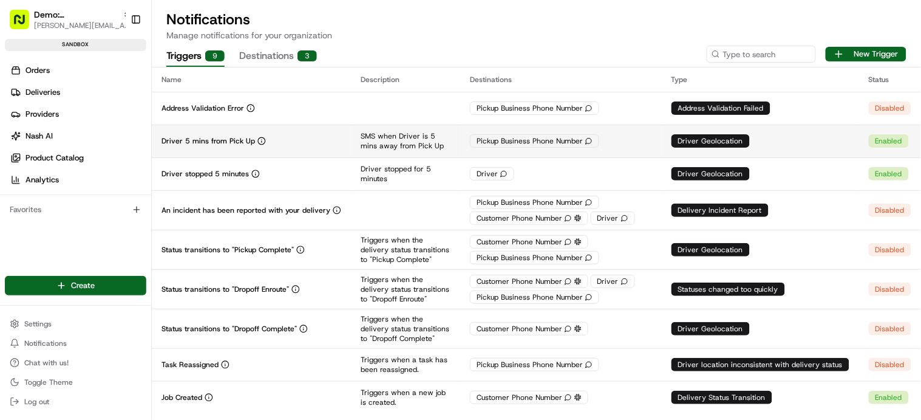
click at [224, 136] on p "Driver 5 mins from Pick Up" at bounding box center [209, 141] width 94 height 10
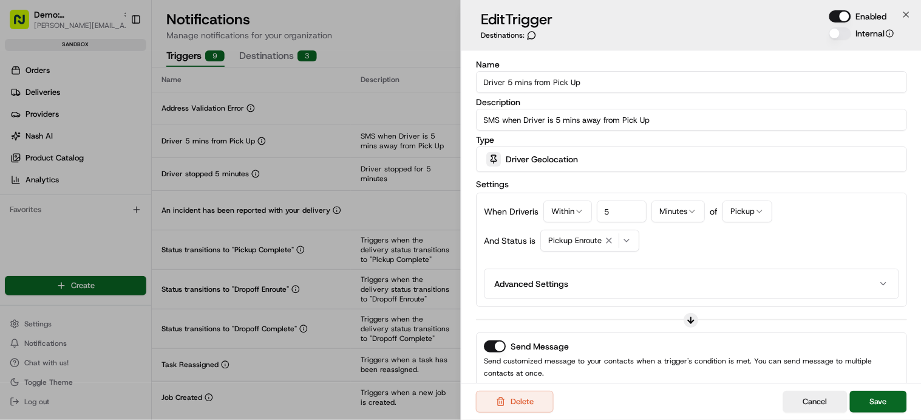
drag, startPoint x: 593, startPoint y: 81, endPoint x: 454, endPoint y: 84, distance: 139.1
click at [454, 84] on body "Demo: UK patrick.eve@usenash.com Toggle Sidebar sandbox Orders Deliveries Provi…" at bounding box center [460, 210] width 921 height 420
click at [550, 159] on span "Driver Geolocation" at bounding box center [542, 159] width 72 height 12
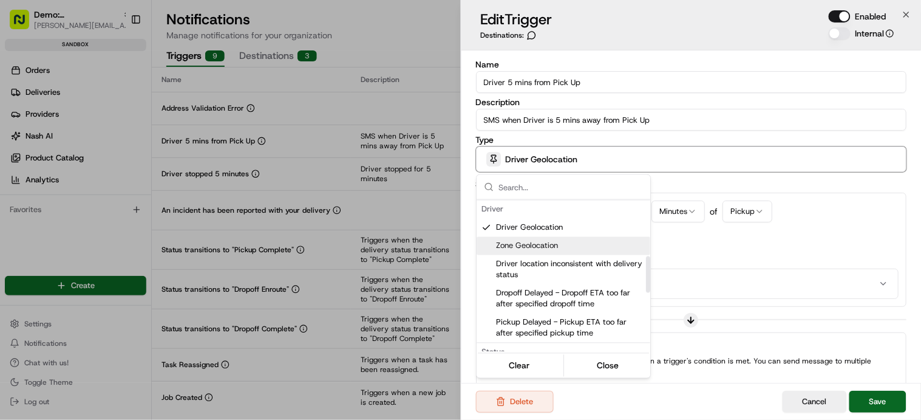
scroll to position [222, 0]
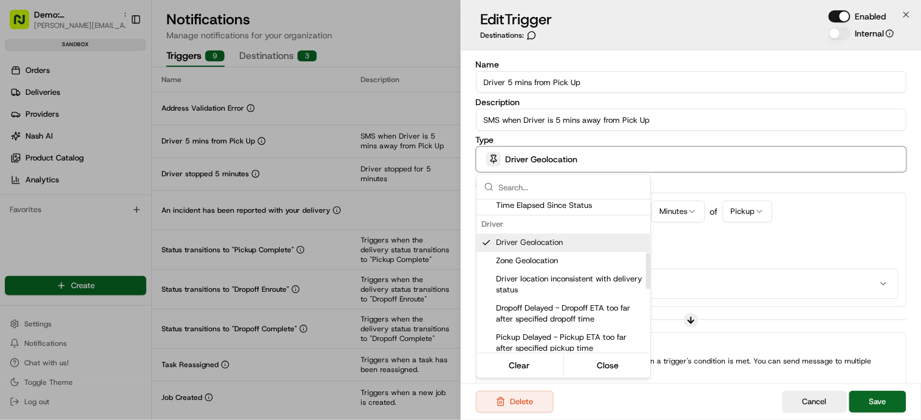
click at [548, 240] on span "Driver Geolocation" at bounding box center [570, 242] width 149 height 11
click at [620, 125] on div at bounding box center [460, 210] width 921 height 420
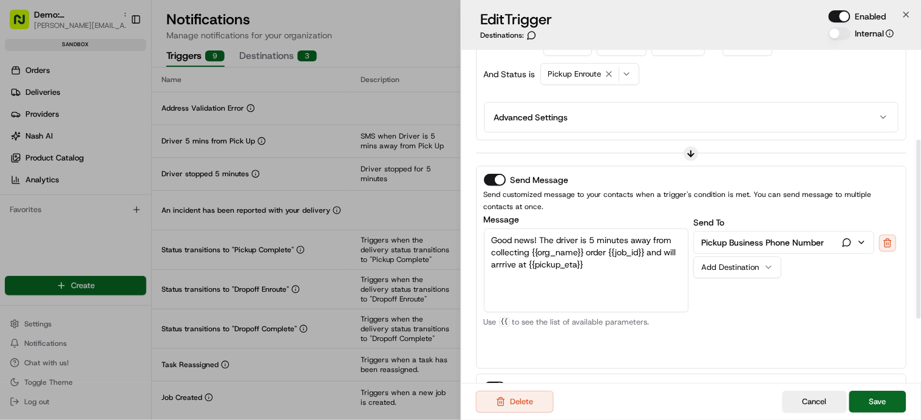
scroll to position [174, 0]
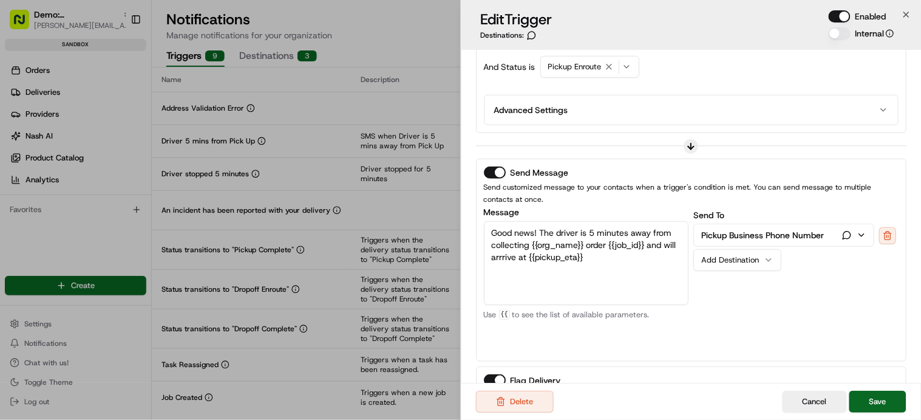
drag, startPoint x: 492, startPoint y: 232, endPoint x: 601, endPoint y: 256, distance: 111.4
click at [638, 258] on textarea "Good news! The driver is 5 minutes away from collecting {{org_name}} order {{jo…" at bounding box center [586, 263] width 205 height 84
click at [745, 261] on div "Add Destination" at bounding box center [733, 259] width 63 height 11
click at [805, 265] on div "Send To Pickup Business Phone Number Add Destination" at bounding box center [796, 281] width 205 height 146
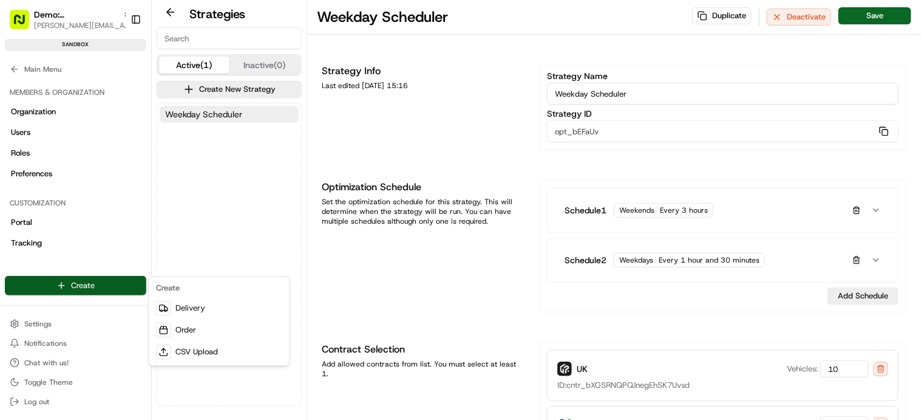
scroll to position [760, 0]
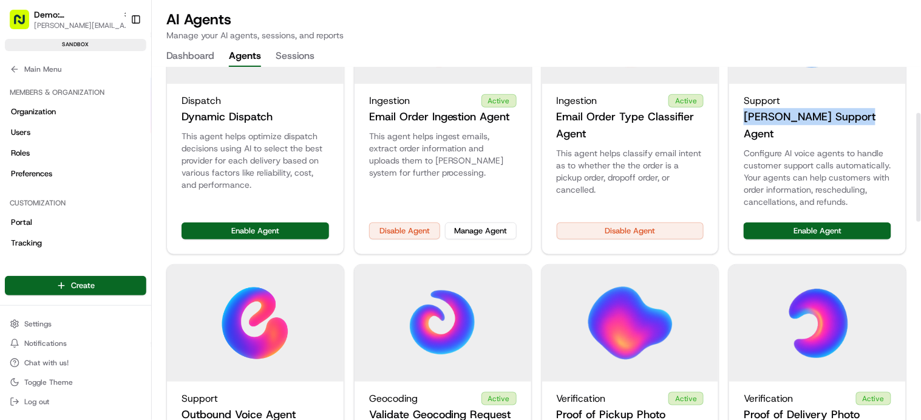
scroll to position [155, 0]
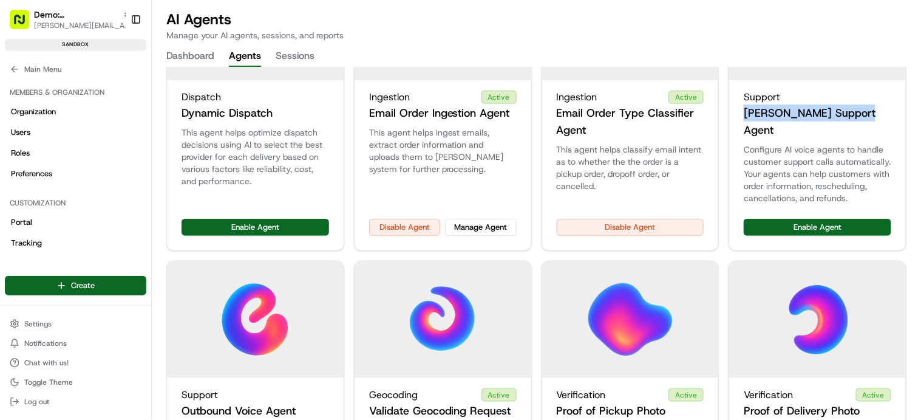
click at [808, 116] on h3 "[PERSON_NAME] Support Agent" at bounding box center [818, 121] width 148 height 34
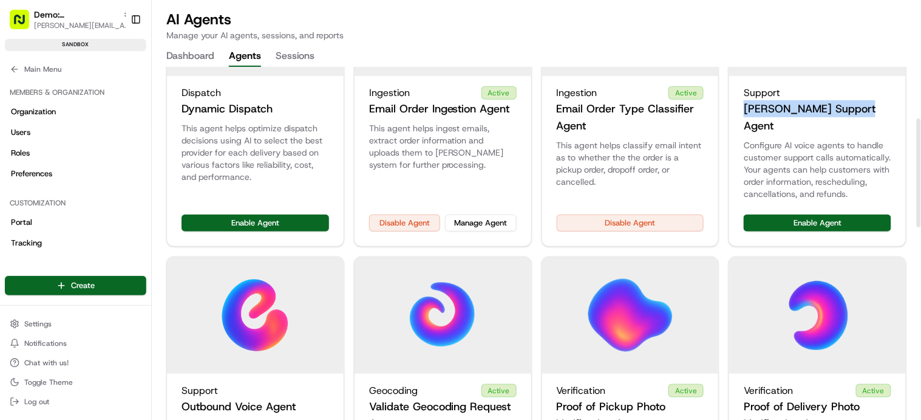
scroll to position [167, 0]
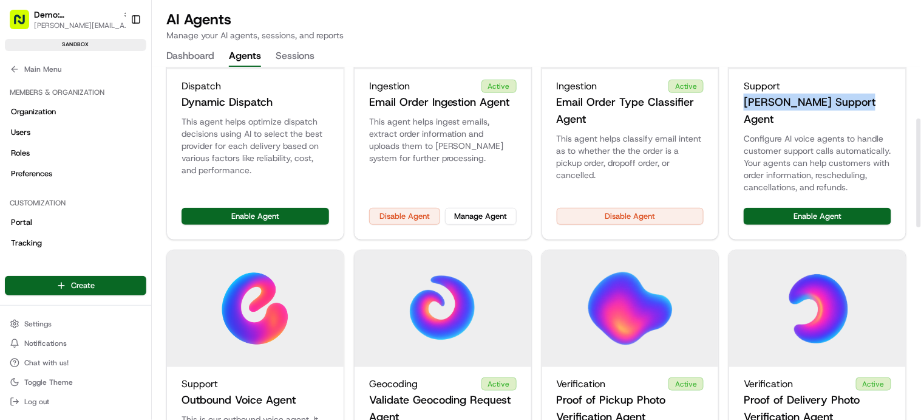
drag, startPoint x: 745, startPoint y: 112, endPoint x: 859, endPoint y: 112, distance: 113.6
click at [859, 112] on div "Support [PERSON_NAME] Support Agent" at bounding box center [817, 100] width 177 height 63
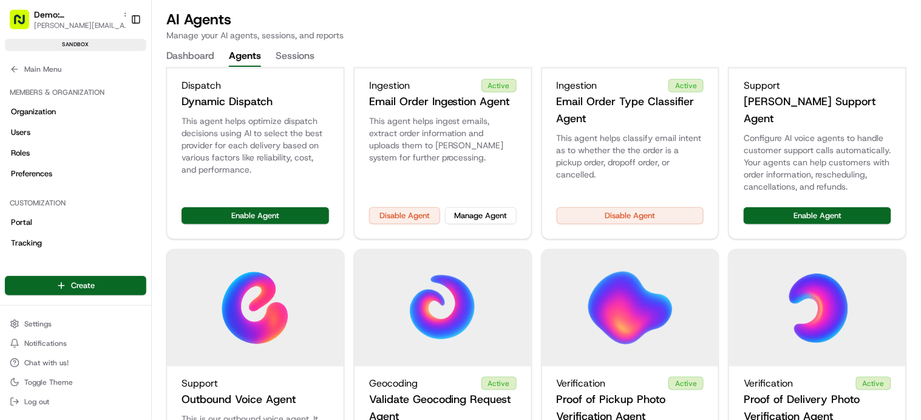
click at [804, 132] on p "Configure AI voice agents to handle customer support calls automatically. Your …" at bounding box center [818, 162] width 148 height 61
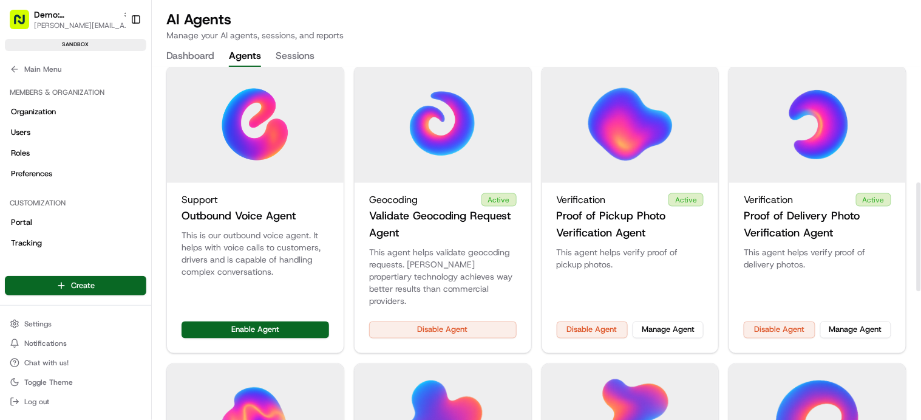
scroll to position [377, 0]
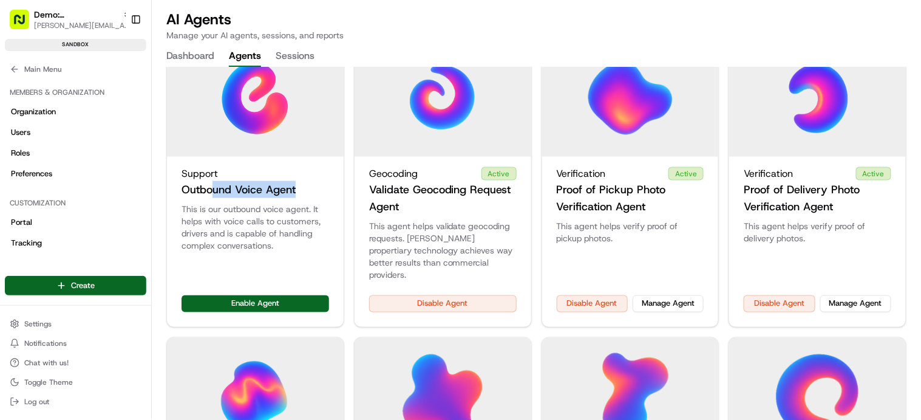
drag, startPoint x: 213, startPoint y: 179, endPoint x: 296, endPoint y: 179, distance: 83.8
click at [296, 179] on div "Support Outbound Voice Agent" at bounding box center [256, 182] width 148 height 32
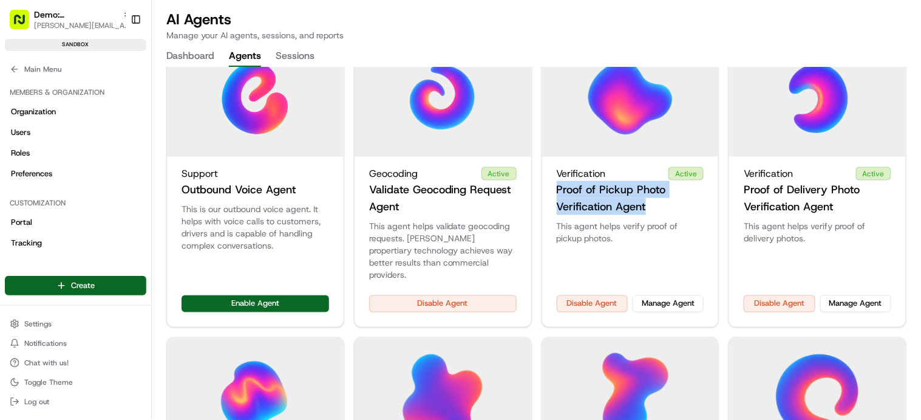
drag, startPoint x: 559, startPoint y: 177, endPoint x: 668, endPoint y: 190, distance: 109.5
click at [668, 191] on h3 "Proof of Pickup Photo Verification Agent" at bounding box center [631, 198] width 148 height 34
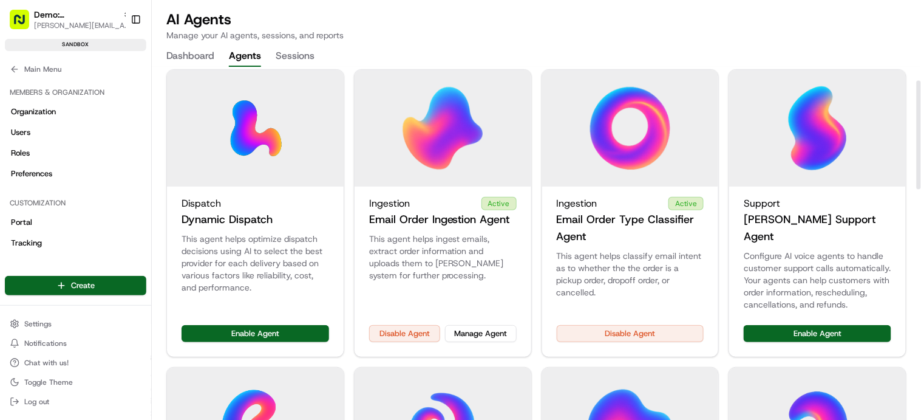
scroll to position [39, 0]
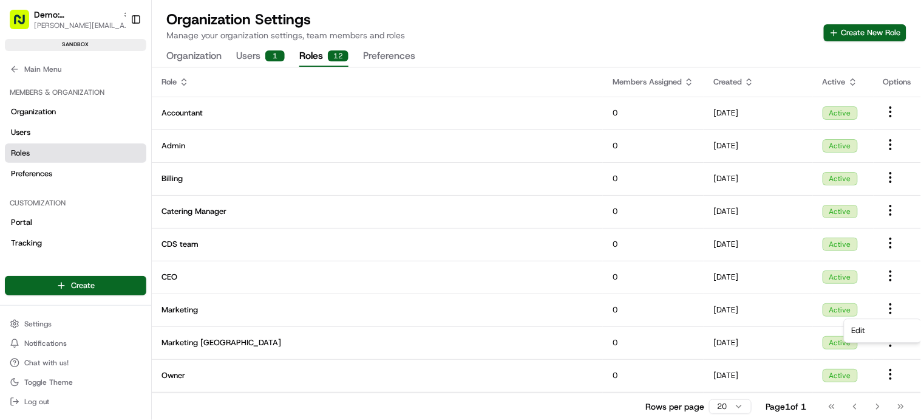
scroll to position [97, 0]
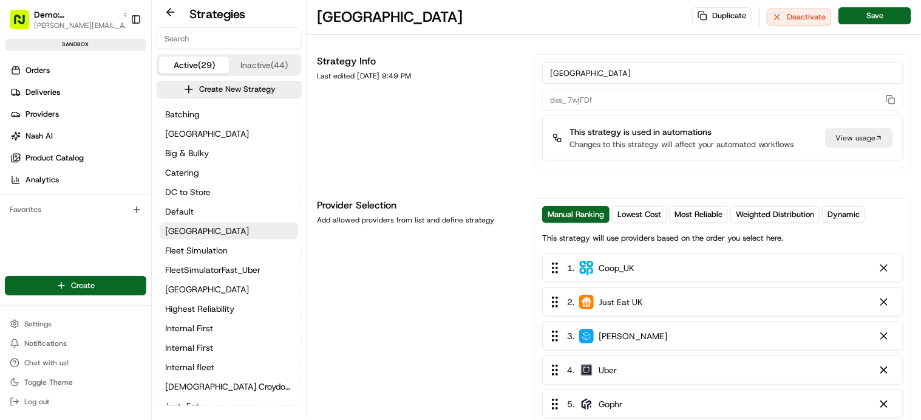
scroll to position [143, 0]
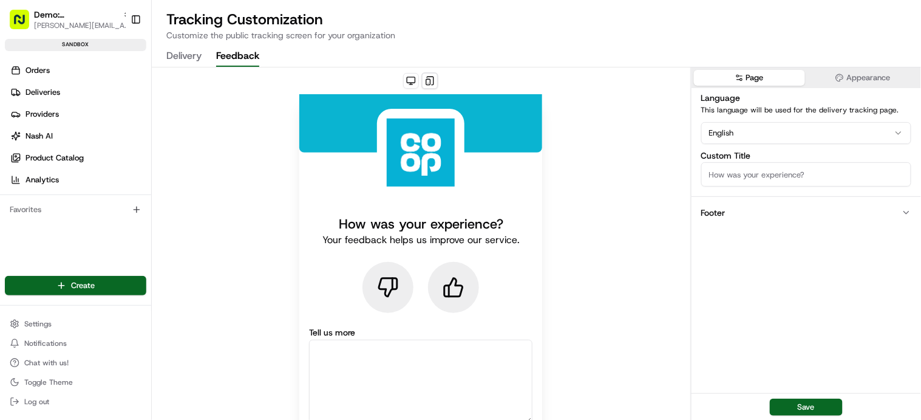
click at [873, 70] on button "Appearance" at bounding box center [863, 78] width 111 height 16
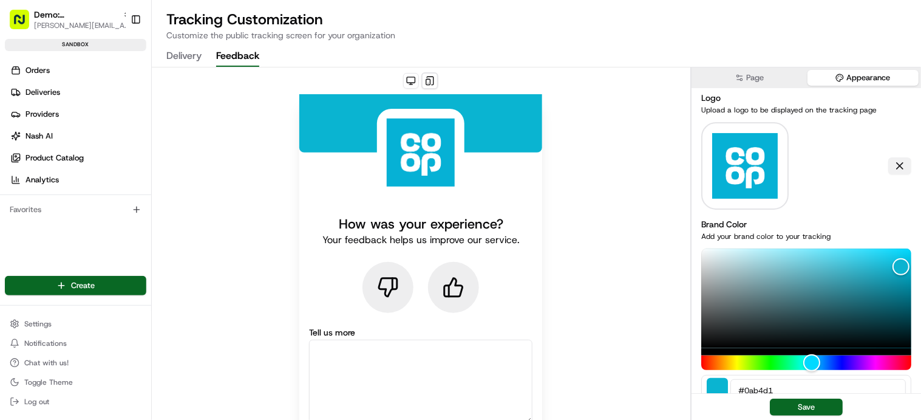
click at [899, 163] on button at bounding box center [900, 165] width 23 height 17
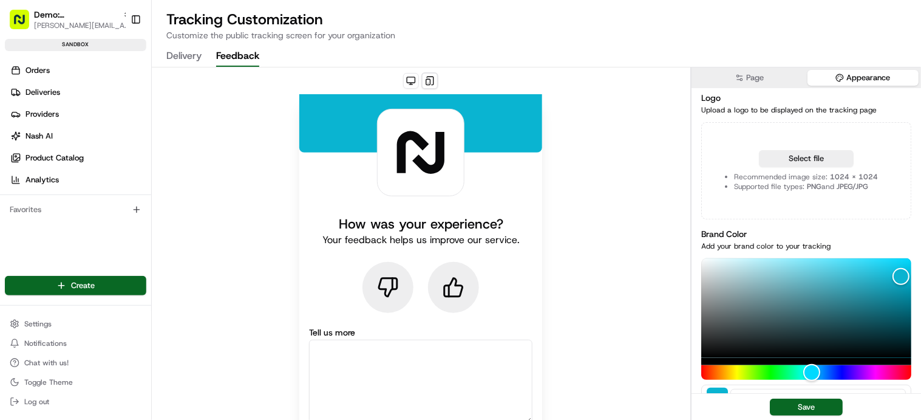
click at [621, 152] on div "How was your experience? Your feedback helps us improve our service. Tell us mo…" at bounding box center [421, 331] width 539 height 528
click at [174, 52] on button "Delivery" at bounding box center [183, 56] width 35 height 21
